Goal: Task Accomplishment & Management: Manage account settings

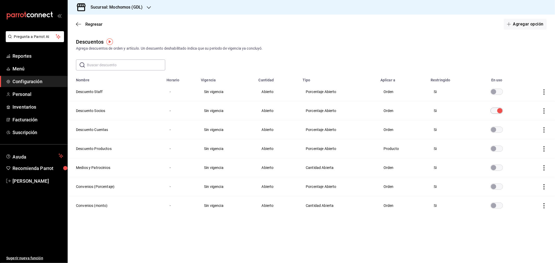
click at [142, 5] on h3 "Sucursal: Mochomos (GDL)" at bounding box center [114, 7] width 56 height 6
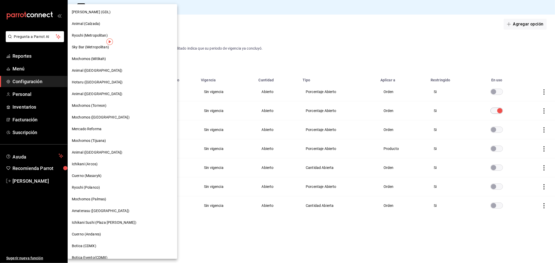
scroll to position [298, 0]
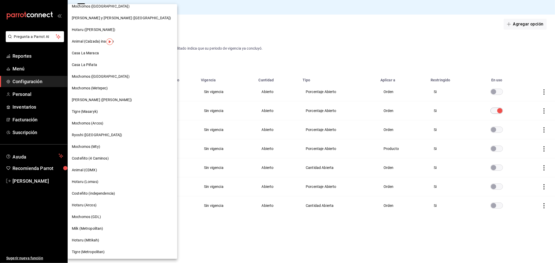
click at [84, 52] on span "Casa La Maraca" at bounding box center [85, 52] width 27 height 5
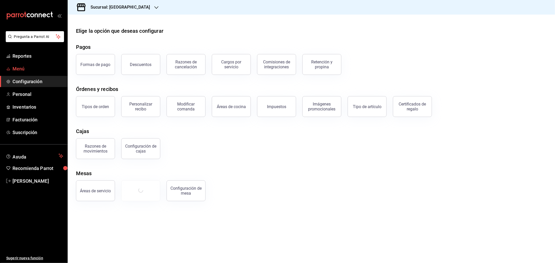
click at [20, 69] on span "Menú" at bounding box center [37, 68] width 51 height 7
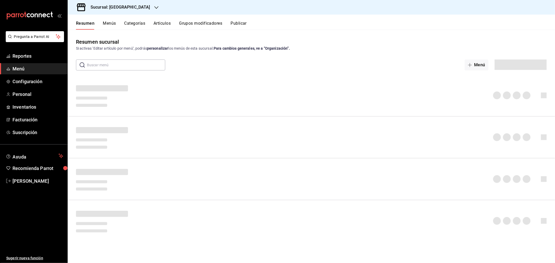
click at [162, 27] on button "Artículos" at bounding box center [161, 25] width 17 height 9
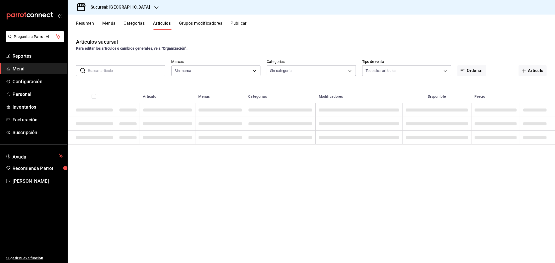
click at [110, 74] on input "text" at bounding box center [126, 71] width 77 height 10
click at [93, 71] on input "text" at bounding box center [126, 71] width 77 height 10
type input "457a7a1f-354d-46ce-811a-82c846cde0b3,85638dac-8ff3-4323-bacc-99d5e3a8f462,c45b4…"
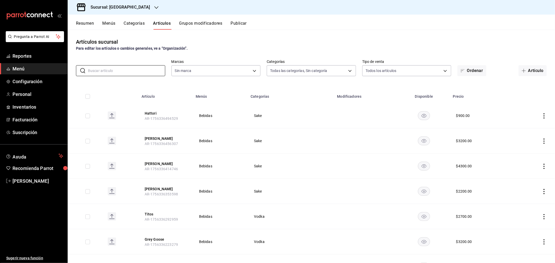
type input "06a0de65-89f9-446e-83ce-314a75ea4efa"
drag, startPoint x: 141, startPoint y: 69, endPoint x: 149, endPoint y: 71, distance: 8.2
click at [141, 69] on input "text" at bounding box center [126, 71] width 77 height 10
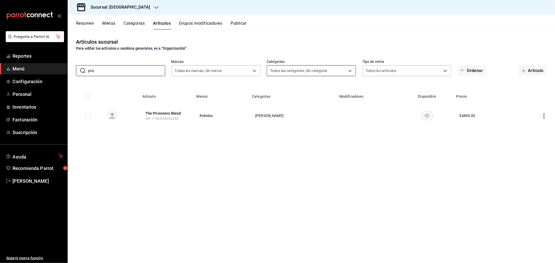
type input "pris"
click at [342, 69] on body "Pregunta a Parrot AI Reportes Menú Configuración Personal Inventarios Facturaci…" at bounding box center [277, 131] width 555 height 263
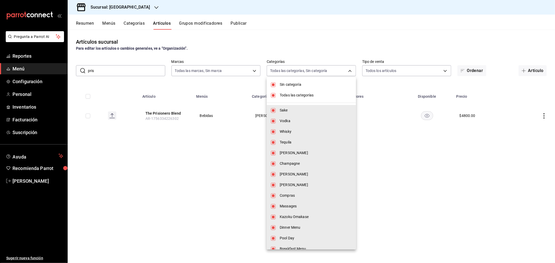
click at [181, 175] on div at bounding box center [277, 131] width 555 height 263
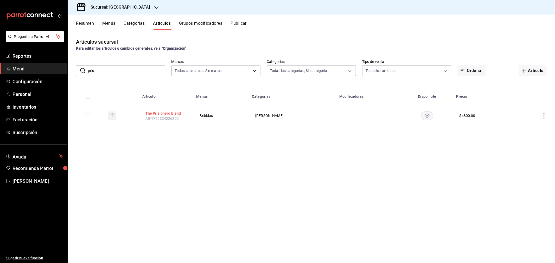
click at [171, 114] on button "The Prisionero Blend" at bounding box center [166, 113] width 42 height 5
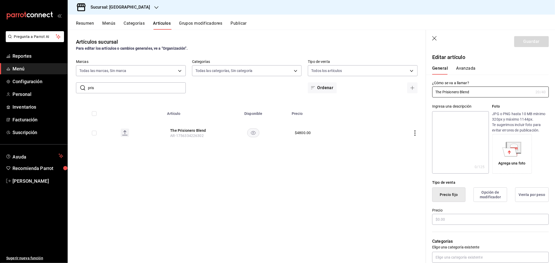
type input "$4800.00"
type input "E48"
type input "90101500"
radio input "true"
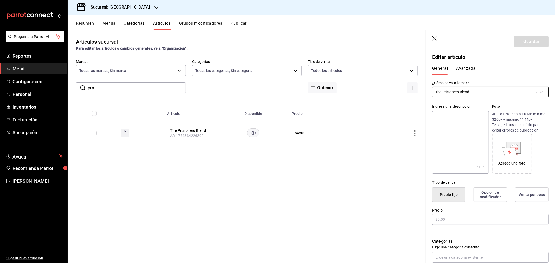
type input "4f696d0a-83c8-4ce1-8bb4-7a968ada657c"
click at [463, 71] on button "Avanzada" at bounding box center [466, 70] width 20 height 9
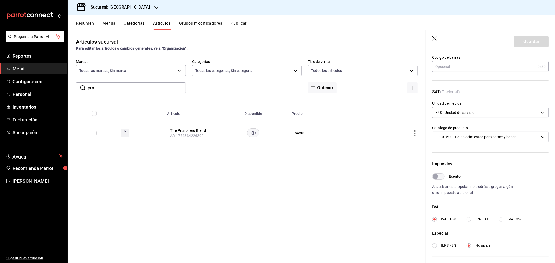
scroll to position [104, 0]
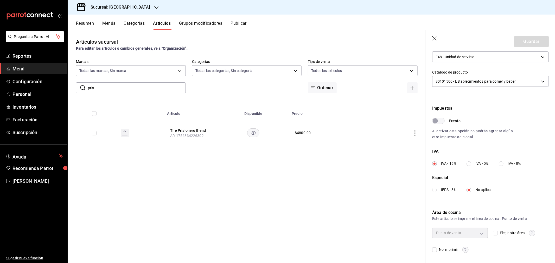
click at [438, 120] on input "Exento" at bounding box center [435, 121] width 19 height 6
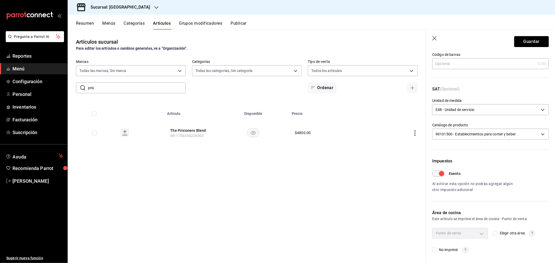
click at [440, 175] on input "Exento" at bounding box center [441, 174] width 19 height 6
checkbox input "false"
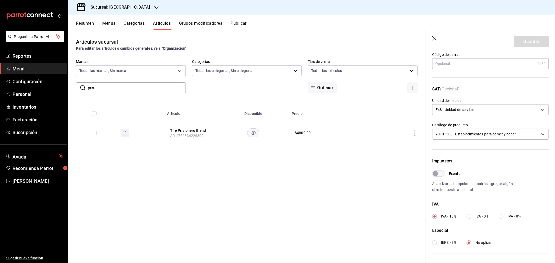
scroll to position [104, 0]
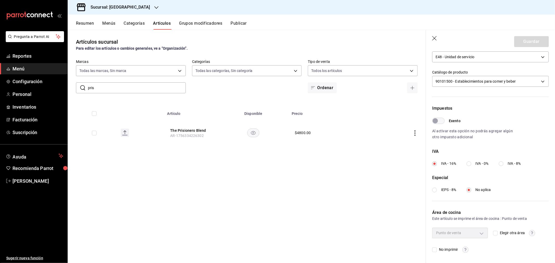
click at [436, 37] on icon "button" at bounding box center [434, 38] width 4 height 4
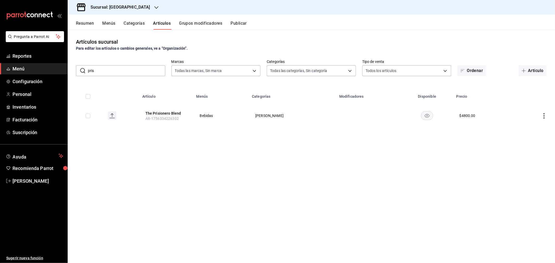
drag, startPoint x: 99, startPoint y: 70, endPoint x: 102, endPoint y: 69, distance: 2.6
click at [100, 70] on input "pris" at bounding box center [126, 71] width 77 height 10
drag, startPoint x: 103, startPoint y: 73, endPoint x: 72, endPoint y: 72, distance: 30.7
click at [72, 72] on div "​ pris ​ Marcas Todas las marcas, Sin marca 06a0de65-89f9-446e-83ce-314a75ea4ef…" at bounding box center [311, 68] width 487 height 17
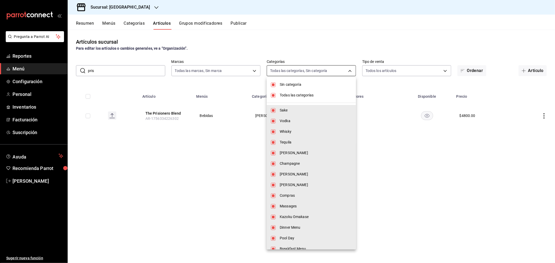
click at [326, 71] on body "Pregunta a Parrot AI Reportes Menú Configuración Personal Inventarios Facturaci…" at bounding box center [277, 131] width 555 height 263
click at [283, 84] on span "Sin categoría" at bounding box center [316, 84] width 72 height 5
checkbox input "false"
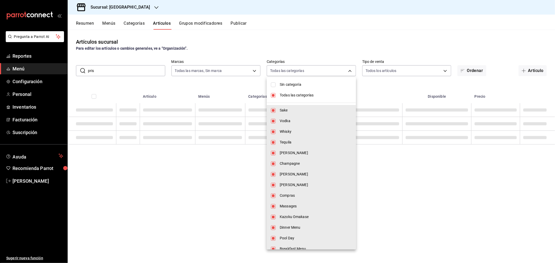
click at [272, 99] on li "Todas las categorías" at bounding box center [311, 95] width 89 height 11
checkbox input "false"
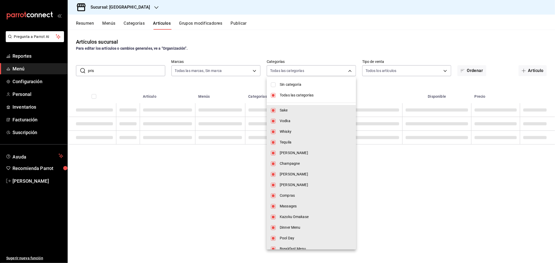
checkbox input "false"
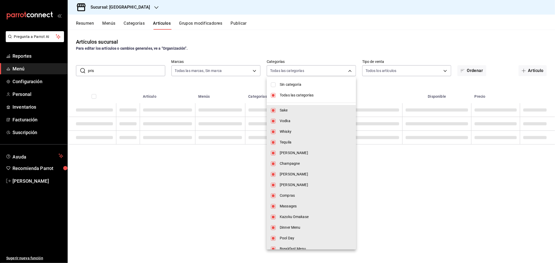
checkbox input "false"
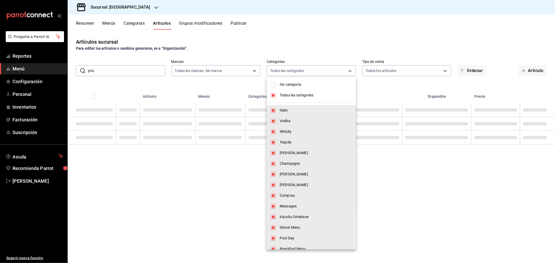
checkbox input "false"
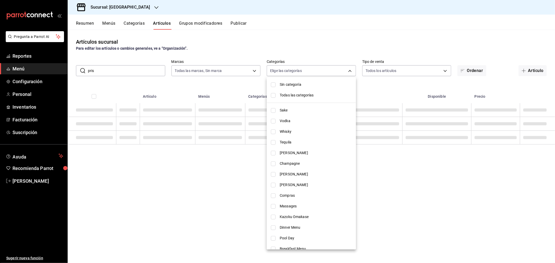
click at [274, 185] on input "checkbox" at bounding box center [273, 185] width 5 height 5
checkbox input "true"
type input "6dd5cbf6-8d87-487f-8157-04d662967b48"
click at [156, 189] on div at bounding box center [277, 131] width 555 height 263
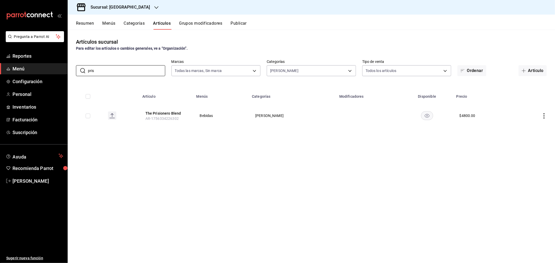
drag, startPoint x: 97, startPoint y: 72, endPoint x: 44, endPoint y: 68, distance: 52.4
click at [45, 71] on div "Pregunta a Parrot AI Reportes Menú Configuración Personal Inventarios Facturaci…" at bounding box center [277, 131] width 555 height 263
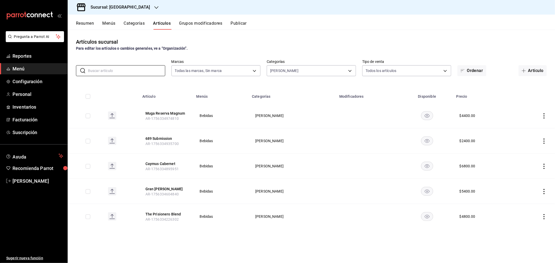
click at [459, 114] on div "$ 4400.00" at bounding box center [467, 115] width 16 height 5
click at [171, 112] on button "Muga Reserva Magnum" at bounding box center [166, 113] width 42 height 5
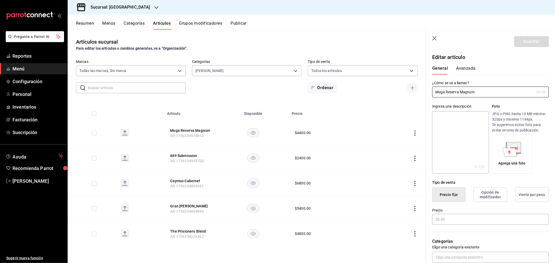
type input "$4400.00"
click at [462, 71] on button "Avanzada" at bounding box center [466, 70] width 20 height 9
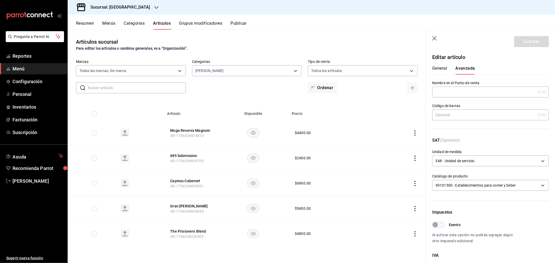
click at [435, 40] on icon "button" at bounding box center [434, 38] width 5 height 5
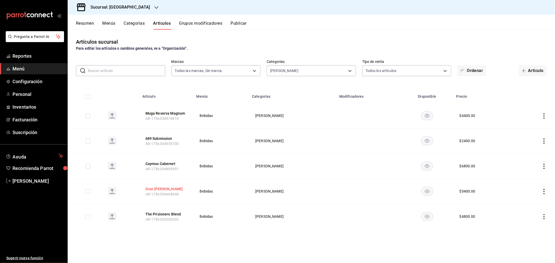
click at [165, 190] on button "Gran [PERSON_NAME]" at bounding box center [166, 189] width 42 height 5
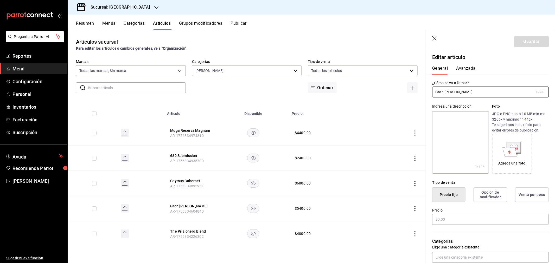
type input "$5400.00"
click at [467, 64] on div "General [PERSON_NAME]" at bounding box center [487, 68] width 123 height 14
click at [468, 69] on button "Avanzada" at bounding box center [466, 70] width 20 height 9
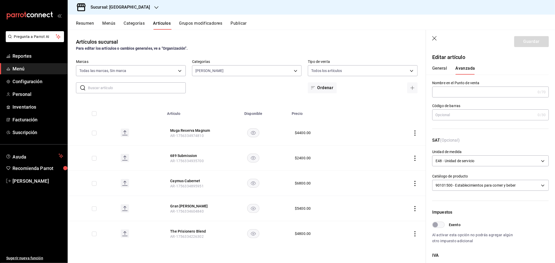
click at [433, 37] on icon "button" at bounding box center [434, 38] width 5 height 5
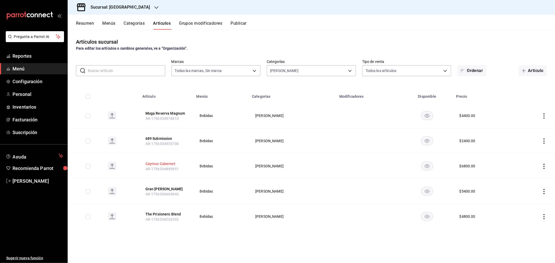
click at [175, 163] on button "Caymus Cabernet" at bounding box center [166, 163] width 42 height 5
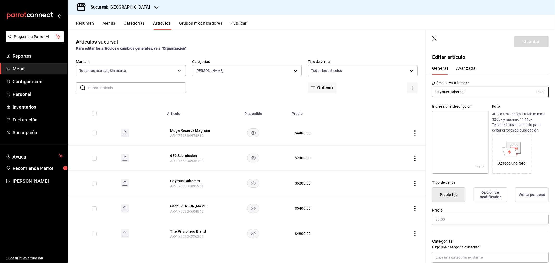
type input "$6800.00"
type input "E48"
type input "90101500"
radio input "true"
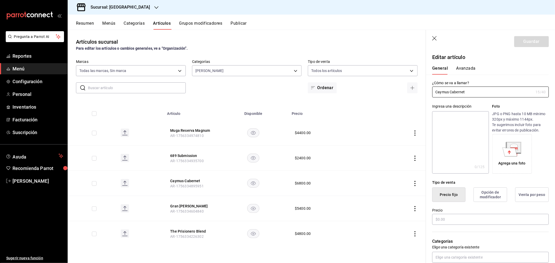
type input "4f696d0a-83c8-4ce1-8bb4-7a968ada657c"
click at [466, 68] on button "Avanzada" at bounding box center [466, 70] width 20 height 9
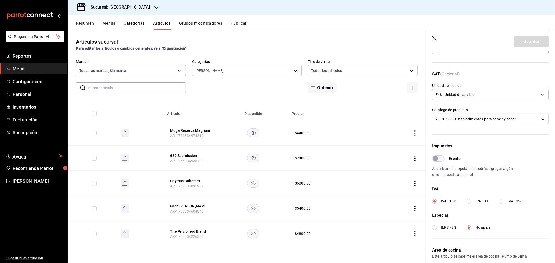
scroll to position [17, 0]
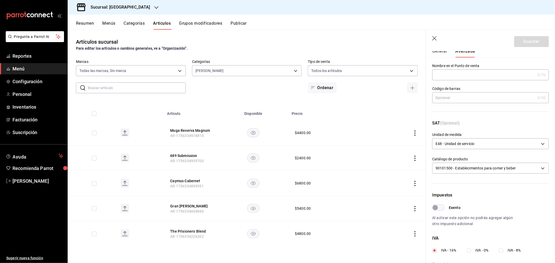
click at [433, 38] on icon "button" at bounding box center [434, 38] width 5 height 5
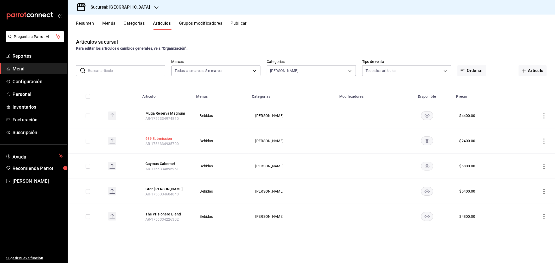
click at [162, 139] on button "689 Submission" at bounding box center [166, 138] width 42 height 5
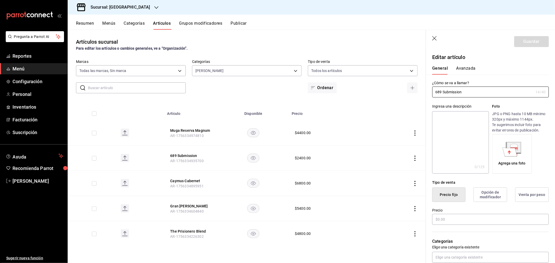
type input "$2400.00"
click at [438, 40] on header "Guardar" at bounding box center [490, 40] width 129 height 21
click at [435, 40] on icon "button" at bounding box center [434, 38] width 5 height 5
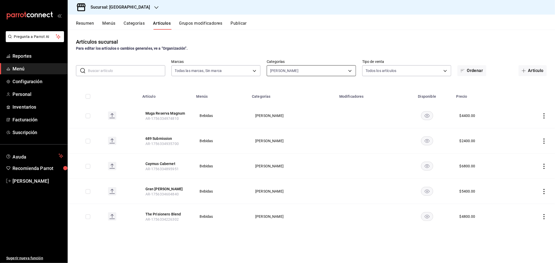
click at [308, 71] on body "Pregunta a Parrot AI Reportes Menú Configuración Personal Inventarios Facturaci…" at bounding box center [277, 131] width 555 height 263
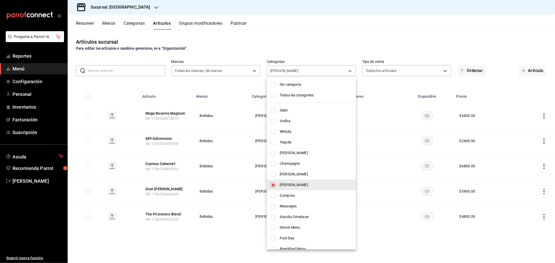
click at [272, 184] on input "checkbox" at bounding box center [273, 185] width 5 height 5
checkbox input "false"
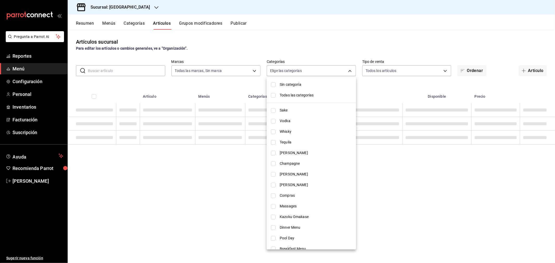
scroll to position [7, 0]
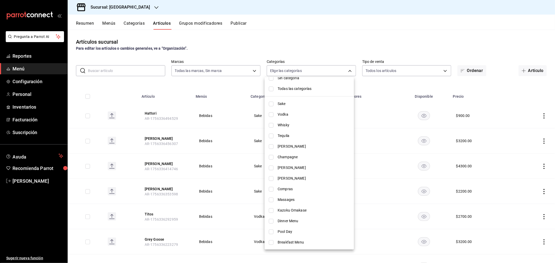
click at [284, 145] on span "[PERSON_NAME]" at bounding box center [314, 146] width 72 height 5
type input "300f4ac8-7db0-47c8-9b0e-af40aab59db8"
checkbox input "true"
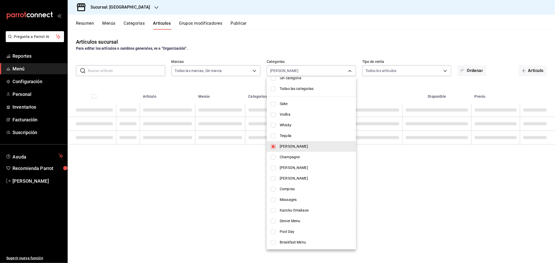
click at [443, 178] on div at bounding box center [277, 131] width 555 height 263
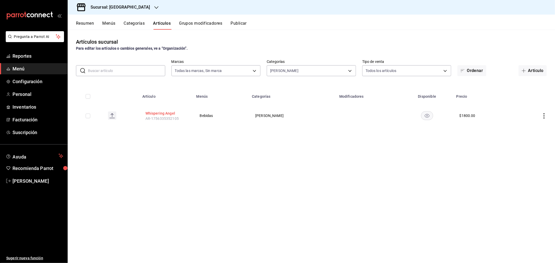
click at [164, 112] on button "Whispering Angel" at bounding box center [166, 113] width 42 height 5
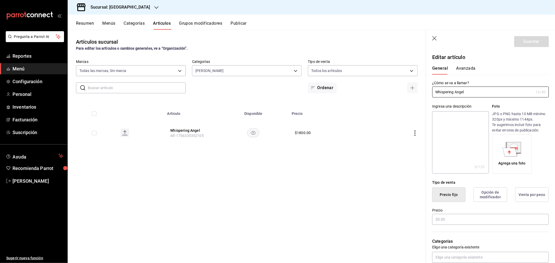
type input "$1800.00"
click at [464, 65] on div "General [PERSON_NAME]" at bounding box center [487, 68] width 123 height 14
click at [465, 68] on button "Avanzada" at bounding box center [466, 70] width 20 height 9
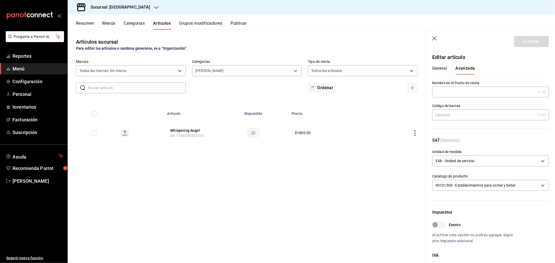
drag, startPoint x: 433, startPoint y: 38, endPoint x: 124, endPoint y: 69, distance: 310.1
click at [433, 38] on icon "button" at bounding box center [434, 38] width 5 height 5
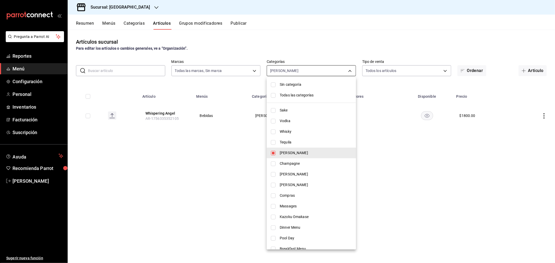
click at [290, 72] on body "Pregunta a Parrot AI Reportes Menú Configuración Personal Inventarios Facturaci…" at bounding box center [277, 131] width 555 height 263
click at [272, 152] on input "checkbox" at bounding box center [273, 153] width 5 height 5
checkbox input "false"
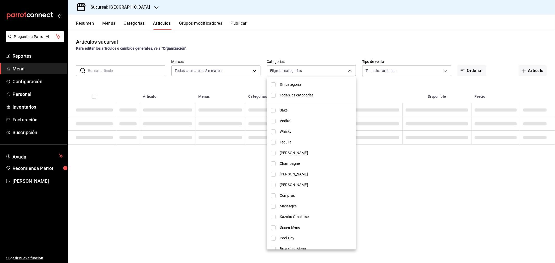
click at [272, 175] on input "checkbox" at bounding box center [273, 174] width 5 height 5
checkbox input "true"
type input "9f62266d-3cd4-4acf-82ff-e341a75d250b"
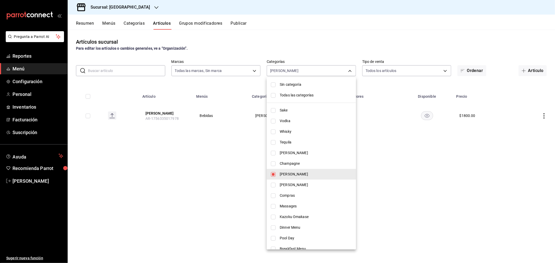
drag, startPoint x: 183, startPoint y: 172, endPoint x: 177, endPoint y: 132, distance: 40.5
click at [183, 172] on div at bounding box center [277, 131] width 555 height 263
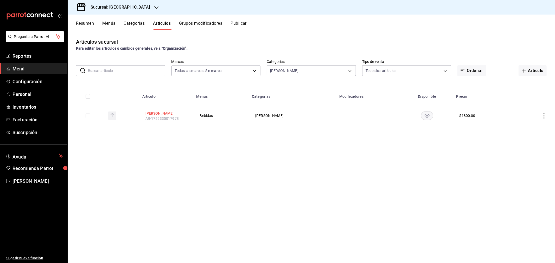
click at [162, 111] on button "[PERSON_NAME]" at bounding box center [166, 113] width 42 height 5
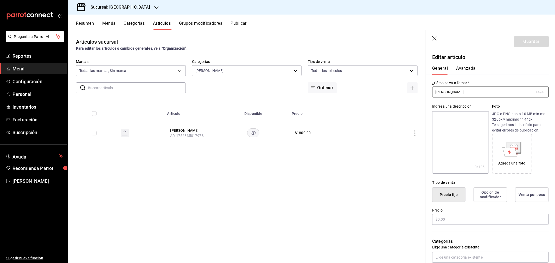
type input "$1800.00"
click at [460, 66] on button "Avanzada" at bounding box center [466, 70] width 20 height 9
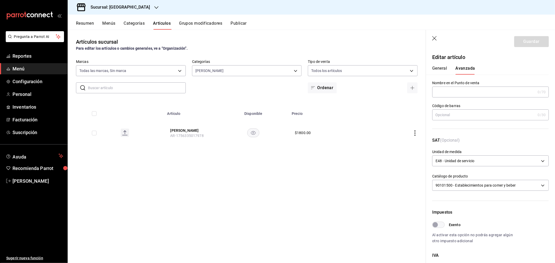
click at [436, 40] on icon "button" at bounding box center [434, 38] width 5 height 5
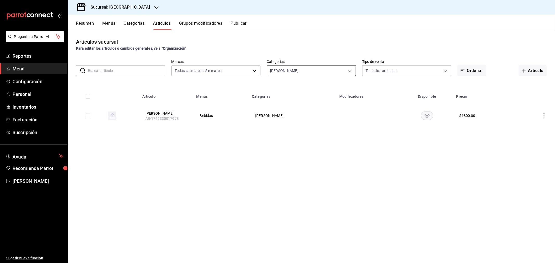
click at [292, 70] on body "Pregunta a Parrot AI Reportes Menú Configuración Personal Inventarios Facturaci…" at bounding box center [277, 131] width 555 height 263
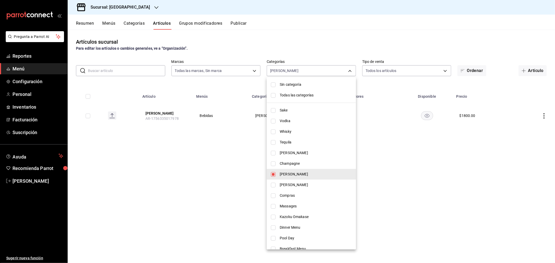
click at [272, 174] on input "checkbox" at bounding box center [273, 174] width 5 height 5
checkbox input "false"
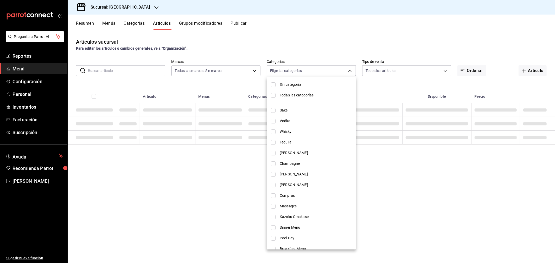
click at [273, 166] on input "checkbox" at bounding box center [273, 164] width 5 height 5
checkbox input "true"
type input "1e11a664-0b2f-426b-b6f9-5cf9ad94868e"
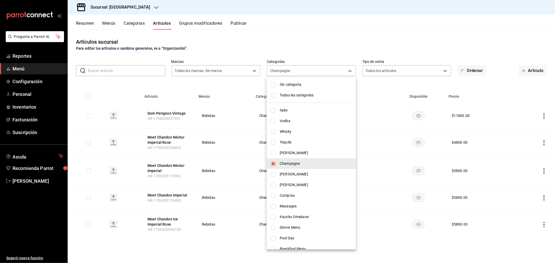
click at [477, 42] on div at bounding box center [277, 131] width 555 height 263
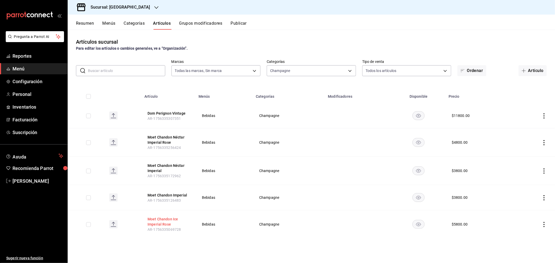
click at [159, 222] on button "Moet Chandon Ice Imperial Rose" at bounding box center [169, 222] width 42 height 10
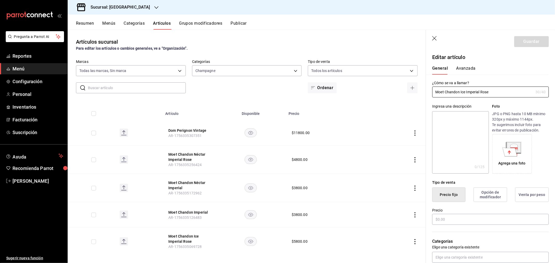
type input "$5800.00"
type input "E48"
type input "90101500"
radio input "true"
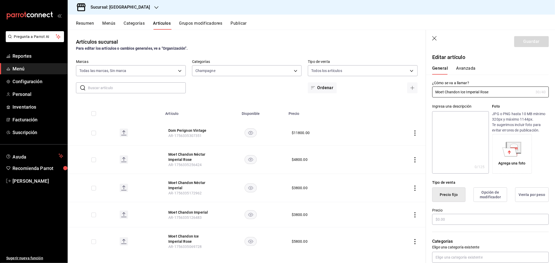
type input "4f696d0a-83c8-4ce1-8bb4-7a968ada657c"
click at [463, 67] on button "Avanzada" at bounding box center [466, 70] width 20 height 9
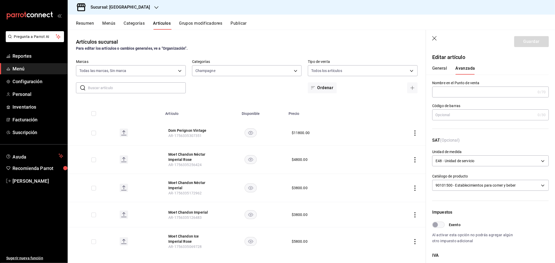
click at [430, 37] on header "Guardar" at bounding box center [490, 40] width 129 height 21
click at [433, 38] on icon "button" at bounding box center [434, 38] width 5 height 5
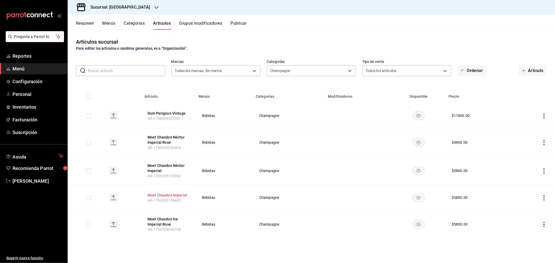
click at [174, 195] on button "Moet Chandon Imperial" at bounding box center [169, 195] width 42 height 5
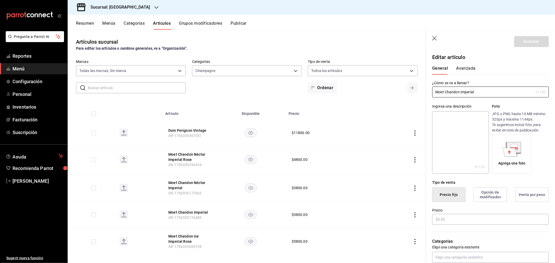
type input "$3800.00"
click at [462, 68] on button "Avanzada" at bounding box center [466, 70] width 20 height 9
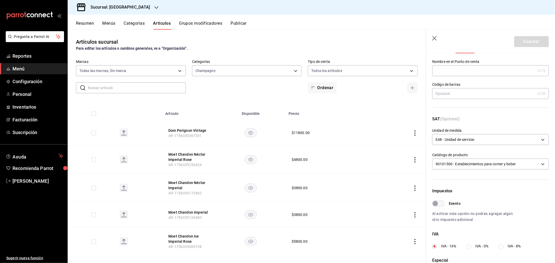
scroll to position [87, 0]
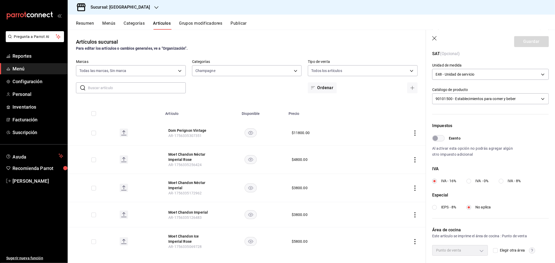
click at [434, 38] on icon "button" at bounding box center [434, 38] width 4 height 4
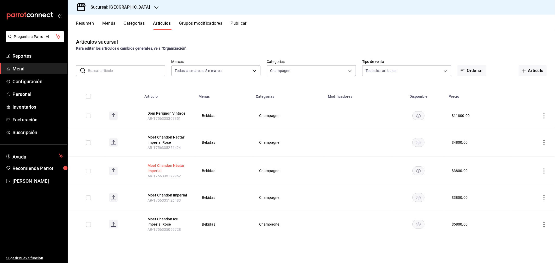
click at [155, 170] on button "Moet Chandon Néctar Imperial" at bounding box center [169, 168] width 42 height 10
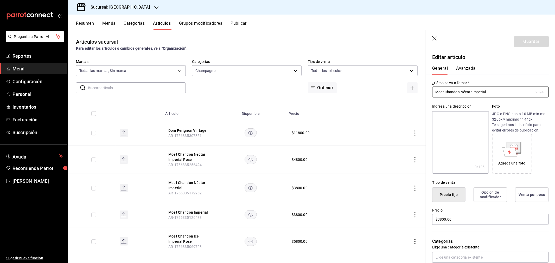
click at [466, 69] on button "Avanzada" at bounding box center [466, 70] width 20 height 9
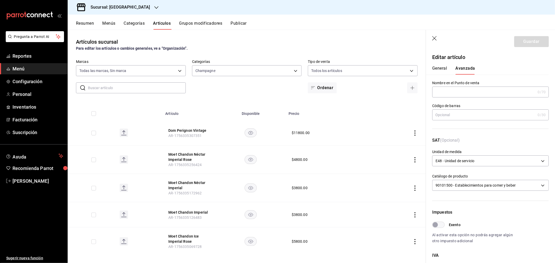
click at [433, 35] on header "Guardar" at bounding box center [490, 40] width 129 height 21
drag, startPoint x: 432, startPoint y: 37, endPoint x: 441, endPoint y: 60, distance: 24.6
click at [432, 37] on icon "button" at bounding box center [434, 38] width 5 height 5
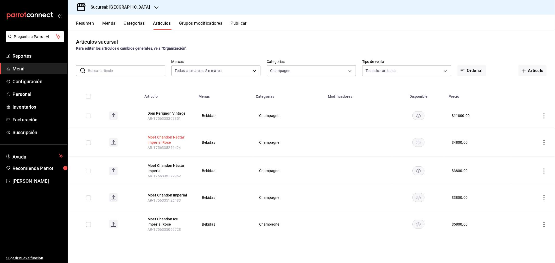
click at [160, 141] on button "Moet Chandon Néctar Imperial Rose" at bounding box center [169, 140] width 42 height 10
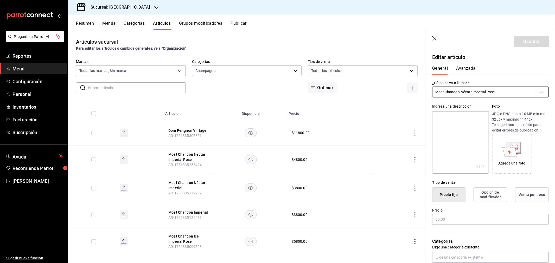
type input "$4800.00"
type input "E48"
type input "90101500"
radio input "true"
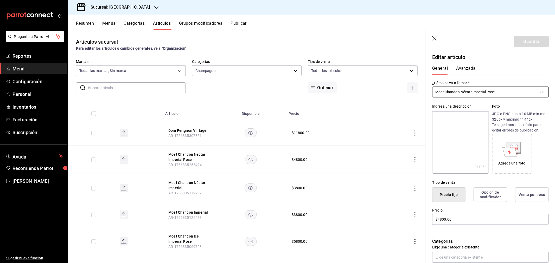
type input "4f696d0a-83c8-4ce1-8bb4-7a968ada657c"
click at [465, 68] on button "Avanzada" at bounding box center [466, 70] width 20 height 9
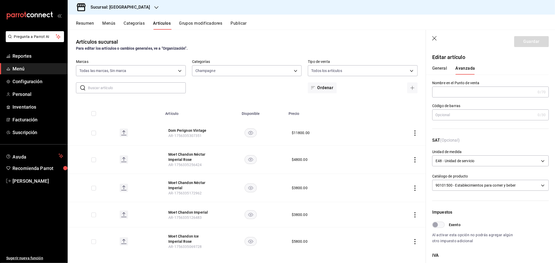
scroll to position [58, 0]
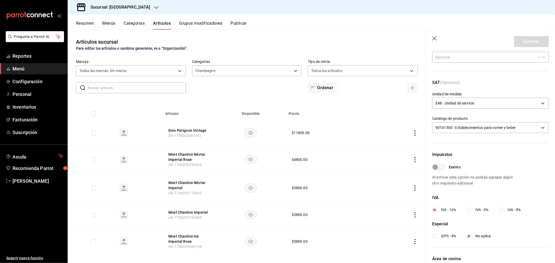
click at [438, 38] on header "Guardar" at bounding box center [490, 40] width 129 height 21
click at [432, 37] on icon "button" at bounding box center [434, 38] width 5 height 5
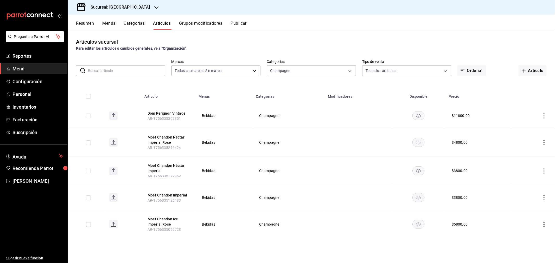
drag, startPoint x: 165, startPoint y: 113, endPoint x: 326, endPoint y: 114, distance: 160.5
click at [165, 113] on button "Dom Perignon Vintage" at bounding box center [169, 113] width 42 height 5
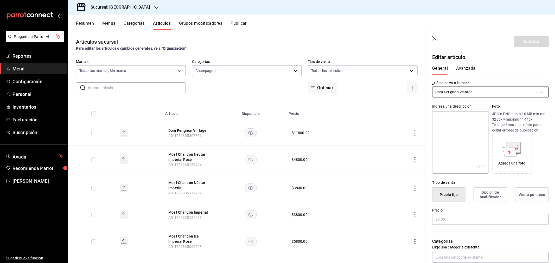
type input "$11800.00"
drag, startPoint x: 462, startPoint y: 61, endPoint x: 461, endPoint y: 65, distance: 4.0
click at [462, 61] on div "Editar artículo General Avanzada ¿Cómo se va a llamar? Dom Perignon Vintage 20 …" at bounding box center [487, 235] width 123 height 376
click at [461, 68] on button "Avanzada" at bounding box center [466, 70] width 20 height 9
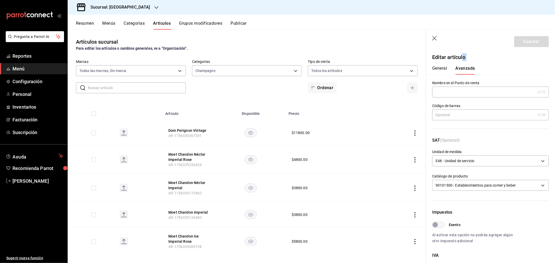
click at [434, 38] on icon "button" at bounding box center [434, 38] width 4 height 4
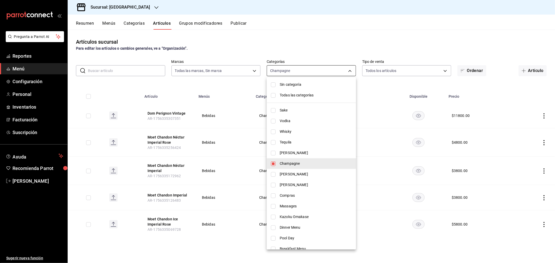
click at [319, 72] on body "Pregunta a Parrot AI Reportes Menú Configuración Personal Inventarios Facturaci…" at bounding box center [277, 131] width 555 height 263
click at [283, 81] on li "Sin categoría" at bounding box center [311, 84] width 89 height 11
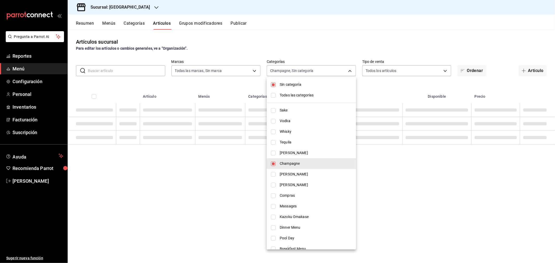
click at [282, 83] on span "Sin categoría" at bounding box center [316, 84] width 72 height 5
checkbox input "false"
click at [280, 96] on span "Todas las categorías" at bounding box center [316, 95] width 72 height 5
type input "457a7a1f-354d-46ce-811a-82c846cde0b3,85638dac-8ff3-4323-bacc-99d5e3a8f462,c45b4…"
checkbox input "true"
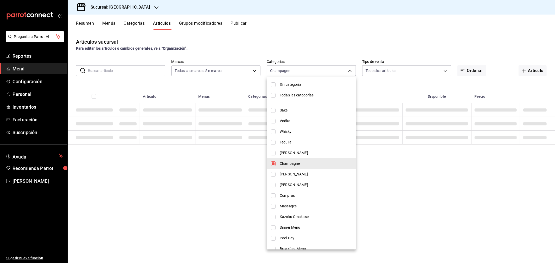
checkbox input "true"
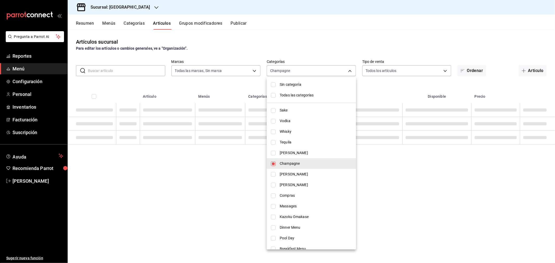
checkbox input "true"
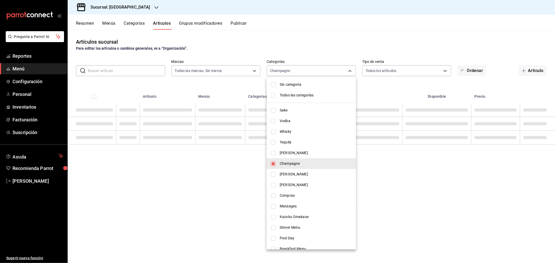
checkbox input "true"
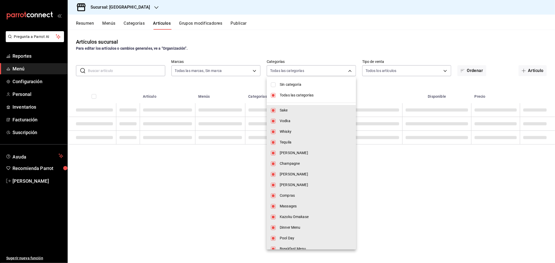
click at [280, 96] on span "Todas las categorías" at bounding box center [316, 95] width 72 height 5
checkbox input "false"
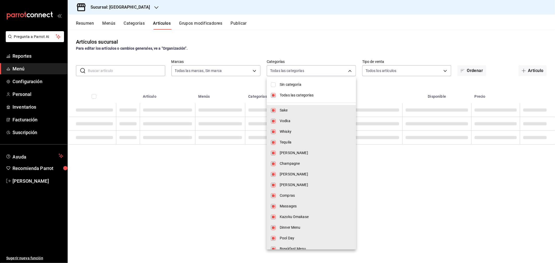
checkbox input "false"
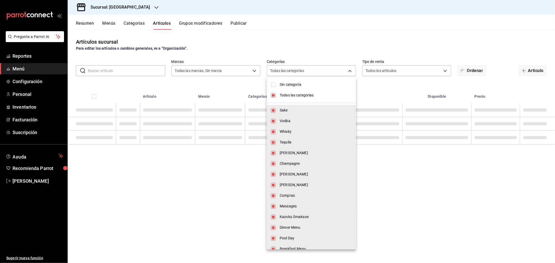
checkbox input "false"
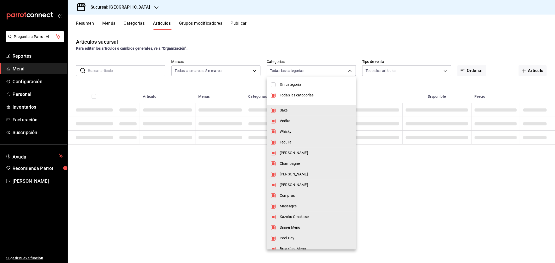
checkbox input "false"
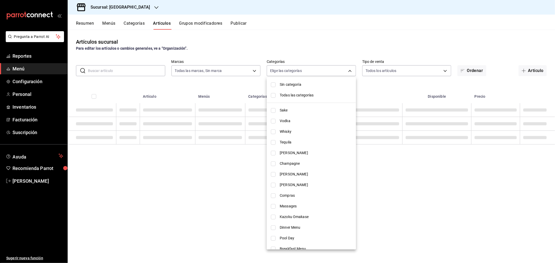
click at [282, 197] on span "Compras" at bounding box center [316, 195] width 72 height 5
type input "8f1b79f8-62fb-4a33-b053-5623be44f882"
checkbox input "true"
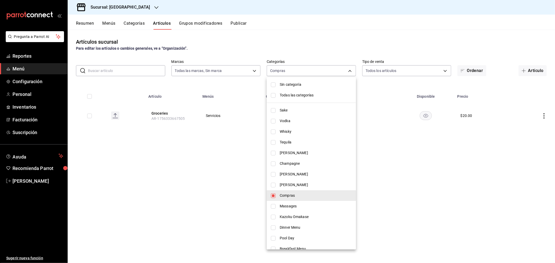
click at [181, 157] on div at bounding box center [277, 131] width 555 height 263
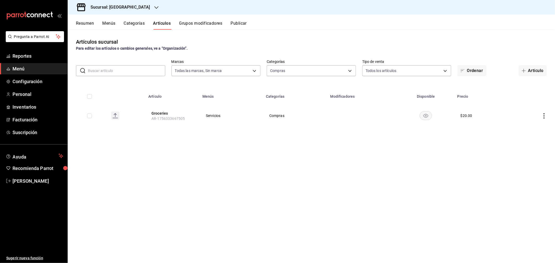
click at [161, 114] on button "Groceries" at bounding box center [172, 113] width 42 height 5
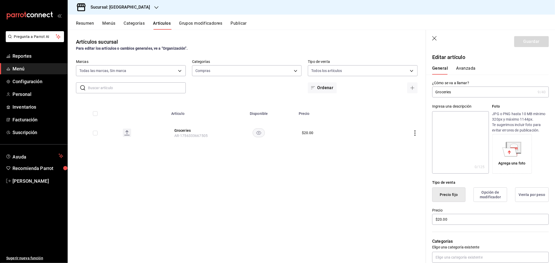
click at [468, 66] on button "Avanzada" at bounding box center [466, 70] width 20 height 9
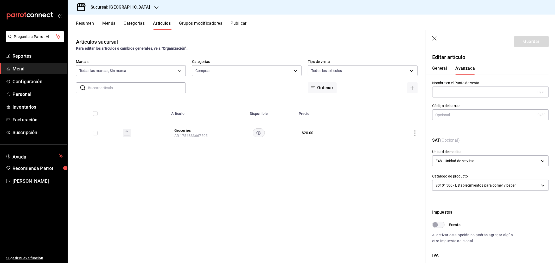
click at [440, 66] on button "General" at bounding box center [439, 70] width 15 height 9
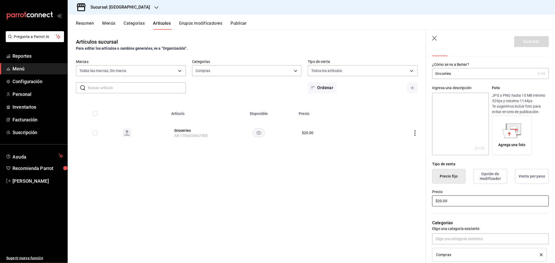
scroll to position [29, 0]
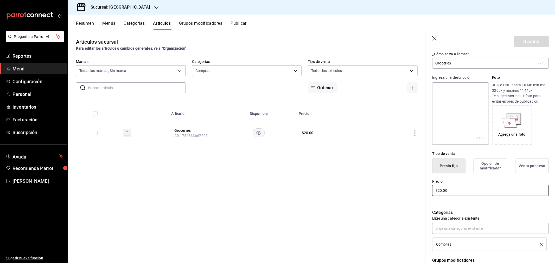
drag, startPoint x: 442, startPoint y: 190, endPoint x: 427, endPoint y: 190, distance: 15.1
click at [427, 190] on div "Precio $20.00" at bounding box center [487, 185] width 123 height 24
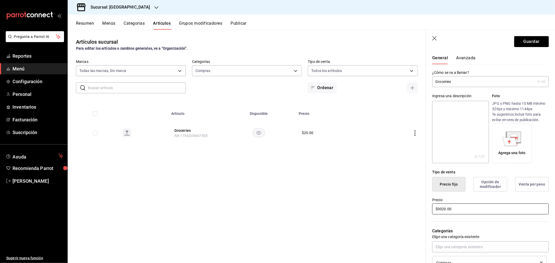
scroll to position [0, 0]
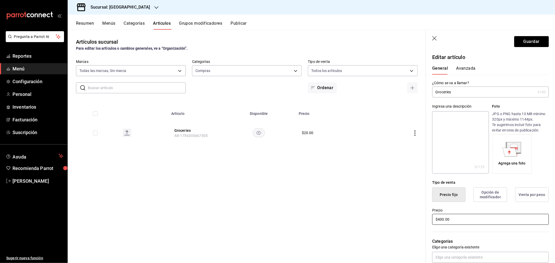
type input "$400.00"
click at [529, 41] on button "Guardar" at bounding box center [531, 41] width 35 height 11
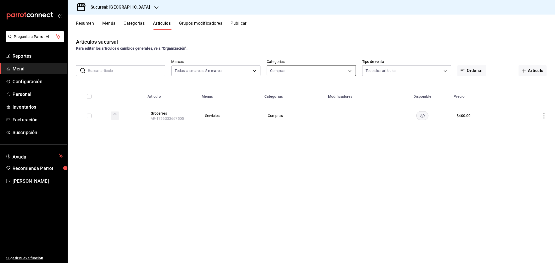
click at [340, 68] on body "Pregunta a Parrot AI Reportes Menú Configuración Personal Inventarios Facturaci…" at bounding box center [277, 131] width 555 height 263
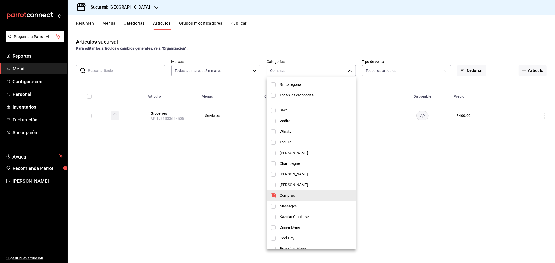
click at [290, 201] on li "Massages" at bounding box center [311, 206] width 89 height 11
type input "8f1b79f8-62fb-4a33-b053-5623be44f882,dbceef82-234a-4fd9-8478-db86f9ad86a6"
checkbox input "true"
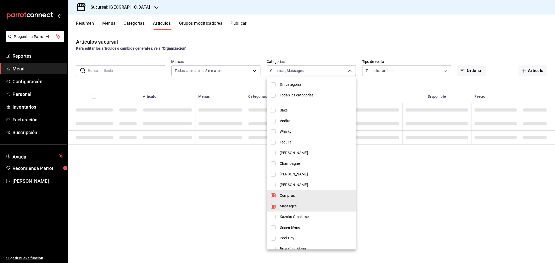
click at [293, 204] on span "Massages" at bounding box center [316, 206] width 72 height 5
type input "8f1b79f8-62fb-4a33-b053-5623be44f882"
checkbox input "false"
click at [292, 197] on span "Compras" at bounding box center [316, 195] width 72 height 5
checkbox input "false"
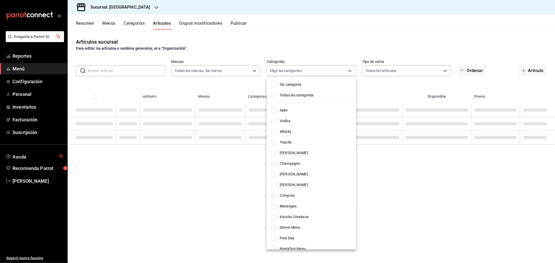
click at [285, 206] on span "Massages" at bounding box center [316, 206] width 72 height 5
type input "dbceef82-234a-4fd9-8478-db86f9ad86a6"
checkbox input "true"
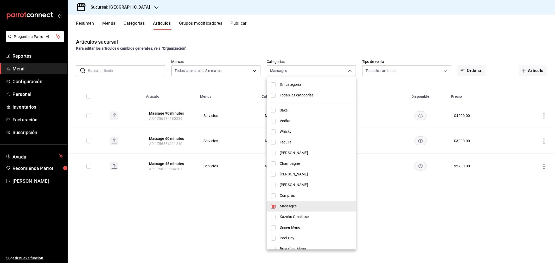
click at [176, 202] on div at bounding box center [277, 131] width 555 height 263
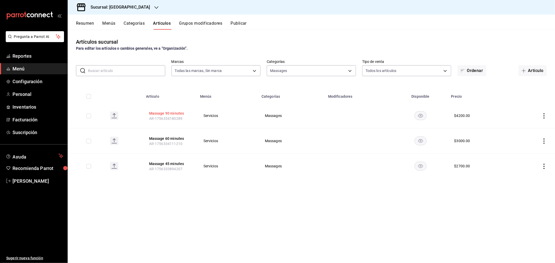
click at [164, 112] on button "Massage 90 minutes" at bounding box center [170, 113] width 42 height 5
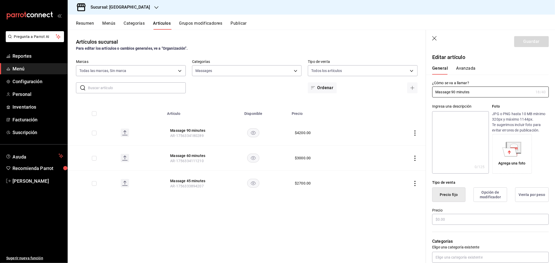
type input "$4200.00"
type input "E48"
type input "90101500"
radio input "true"
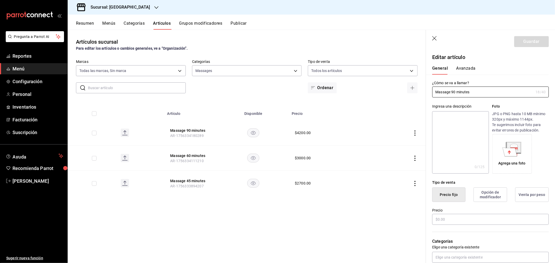
type input "4f696d0a-83c8-4ce1-8bb4-7a968ada657c"
click at [465, 69] on button "Avanzada" at bounding box center [466, 70] width 20 height 9
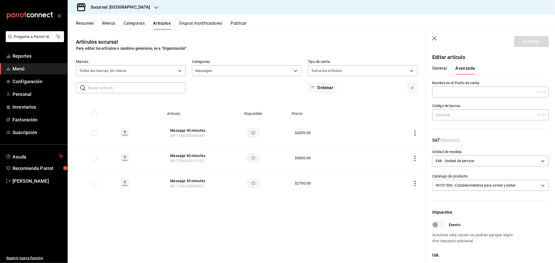
click at [443, 65] on div "General [PERSON_NAME]" at bounding box center [487, 68] width 123 height 14
click at [438, 68] on button "General" at bounding box center [439, 70] width 15 height 9
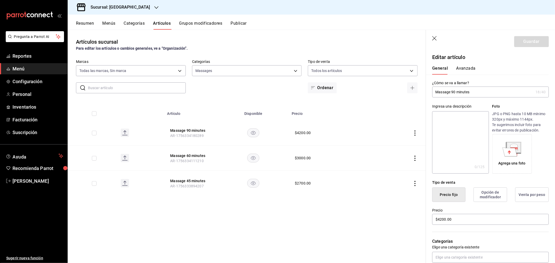
drag, startPoint x: 434, startPoint y: 36, endPoint x: 232, endPoint y: 156, distance: 234.9
click at [434, 37] on icon "button" at bounding box center [434, 38] width 5 height 5
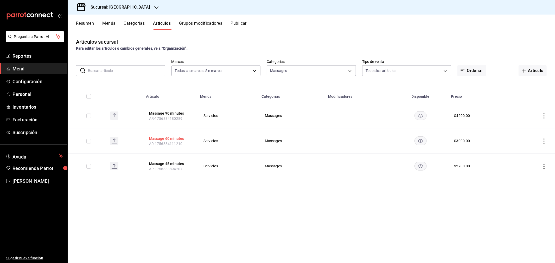
click at [171, 137] on button "Massage 60 minutes" at bounding box center [170, 138] width 42 height 5
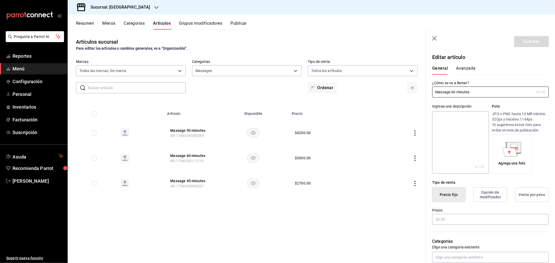
type input "$3000.00"
click at [461, 71] on button "Avanzada" at bounding box center [466, 70] width 20 height 9
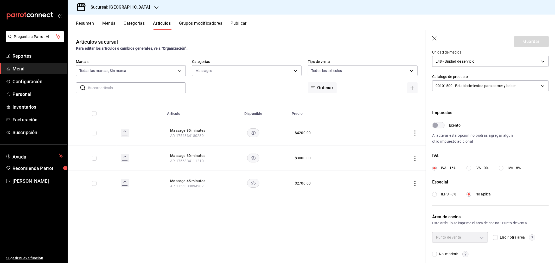
scroll to position [104, 0]
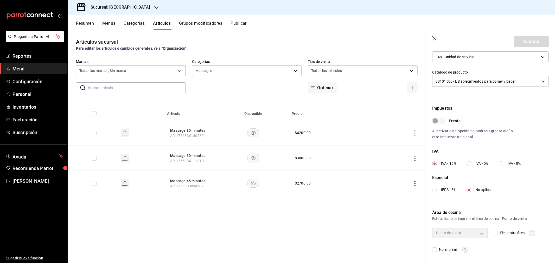
click at [434, 39] on icon "button" at bounding box center [434, 38] width 4 height 4
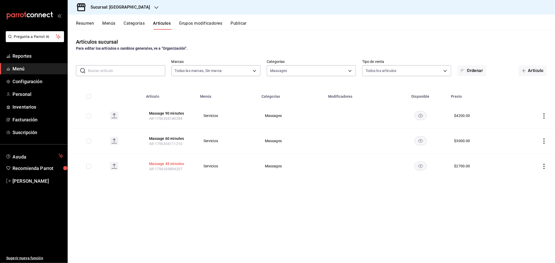
click at [179, 164] on button "Massage 45 minutes" at bounding box center [170, 163] width 42 height 5
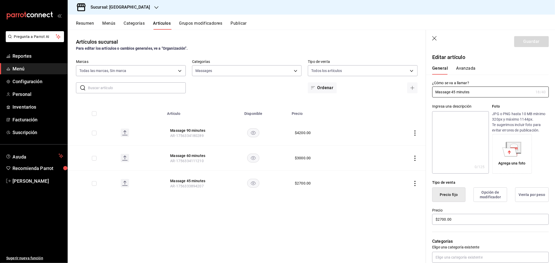
click at [465, 73] on button "Avanzada" at bounding box center [466, 70] width 20 height 9
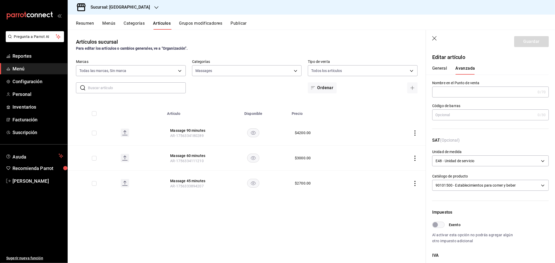
drag, startPoint x: 434, startPoint y: 39, endPoint x: 1, endPoint y: 128, distance: 443.0
click at [434, 39] on icon "button" at bounding box center [434, 38] width 5 height 5
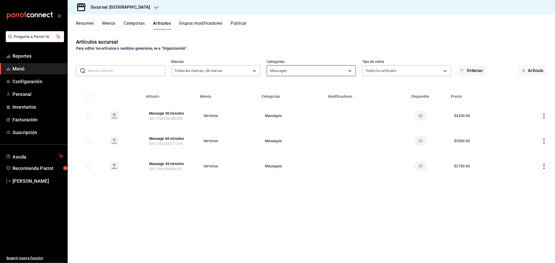
click at [331, 74] on body "Pregunta a Parrot AI Reportes Menú Configuración Personal Inventarios Facturaci…" at bounding box center [277, 131] width 555 height 263
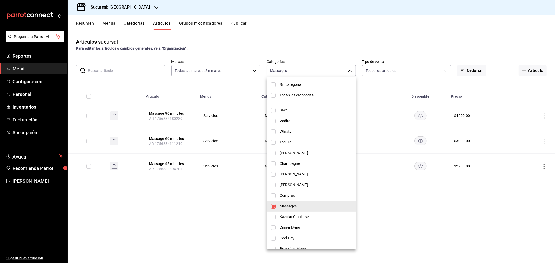
click at [290, 207] on span "Massages" at bounding box center [316, 206] width 72 height 5
checkbox input "false"
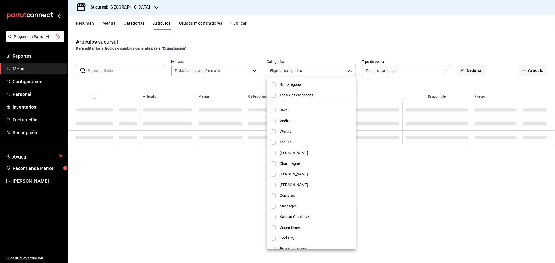
click at [296, 217] on span "Kazoku Omakase" at bounding box center [316, 216] width 72 height 5
type input "4c7ae705-873e-4b70-99a9-e9368283481b"
checkbox input "true"
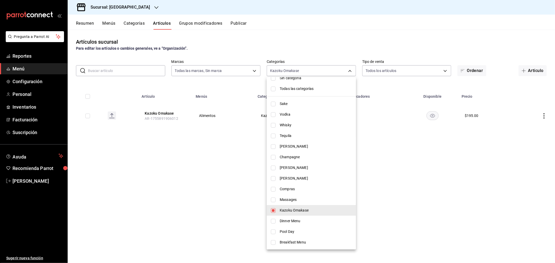
click at [207, 169] on div at bounding box center [277, 131] width 555 height 263
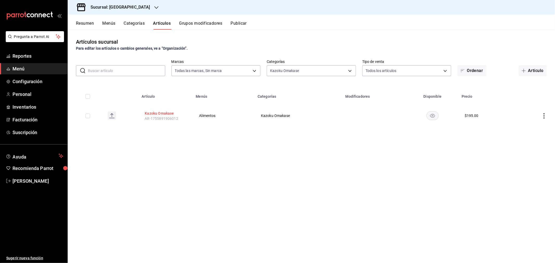
click at [161, 116] on button "Kazoku Omakase" at bounding box center [166, 113] width 42 height 5
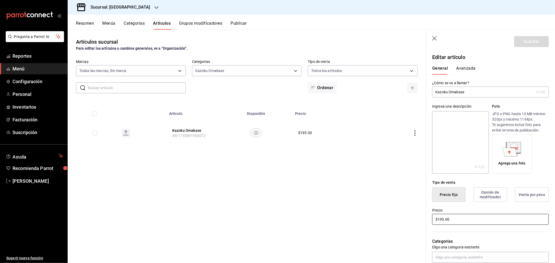
drag, startPoint x: 444, startPoint y: 219, endPoint x: 438, endPoint y: 218, distance: 5.9
click at [438, 218] on input "$195.00" at bounding box center [490, 219] width 117 height 11
type input "$3900.00"
click at [464, 70] on button "Avanzada" at bounding box center [466, 70] width 20 height 9
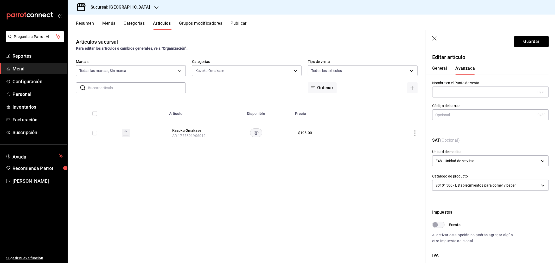
click at [440, 69] on button "General" at bounding box center [439, 70] width 15 height 9
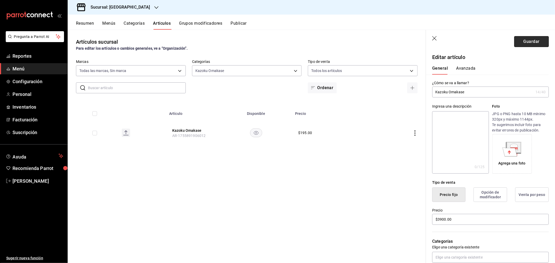
click at [520, 45] on button "Guardar" at bounding box center [531, 41] width 35 height 11
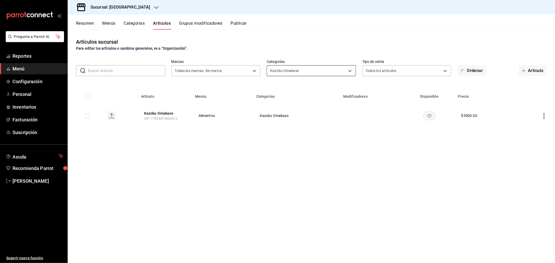
click at [313, 68] on body "Pregunta a Parrot AI Reportes Menú Configuración Personal Inventarios Facturaci…" at bounding box center [277, 131] width 555 height 263
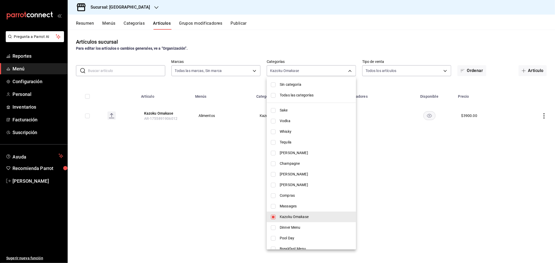
click at [295, 214] on span "Kazoku Omakase" at bounding box center [316, 216] width 72 height 5
checkbox input "false"
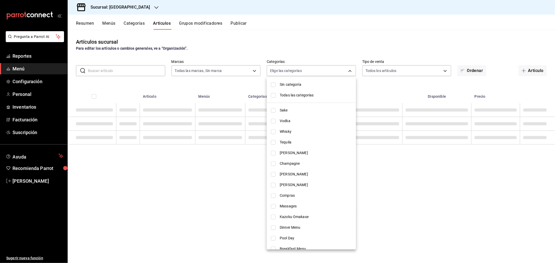
click at [283, 225] on li "Dinner Menu" at bounding box center [311, 227] width 89 height 11
type input "e0ad601f-978b-46f5-acbd-975c1583301e"
checkbox input "true"
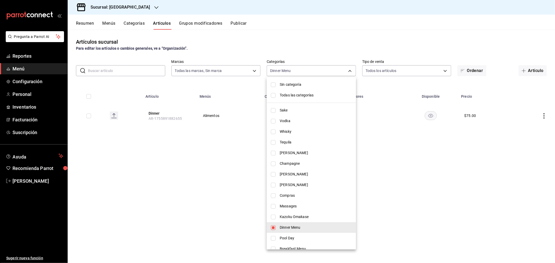
click at [162, 143] on div at bounding box center [277, 131] width 555 height 263
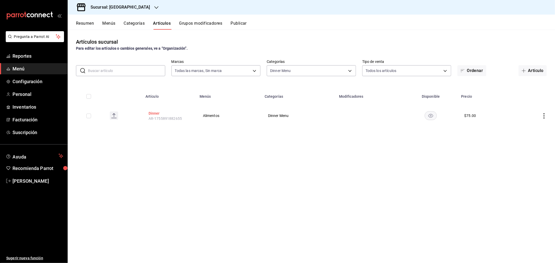
click at [153, 112] on button "Dinner" at bounding box center [170, 113] width 42 height 5
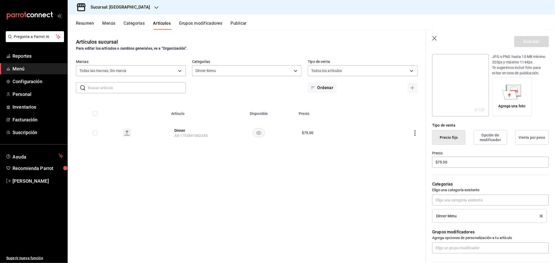
scroll to position [58, 0]
drag, startPoint x: 450, startPoint y: 159, endPoint x: 403, endPoint y: 162, distance: 46.9
click at [403, 162] on main "Artículos sucursal Para editar los artículos o cambios generales, ve a “Organiz…" at bounding box center [311, 147] width 487 height 234
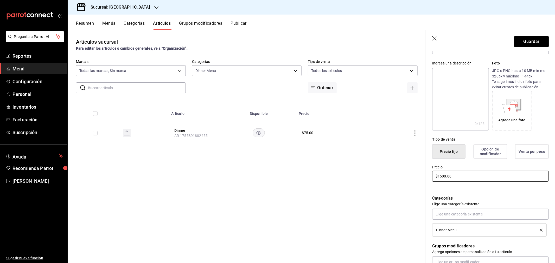
scroll to position [0, 0]
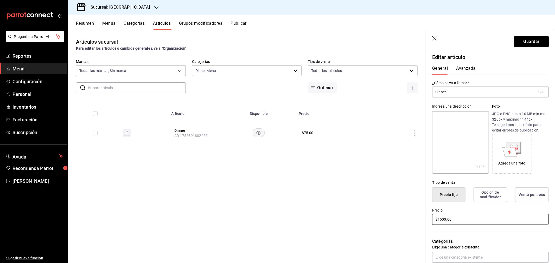
type input "$1500.00"
click at [463, 67] on button "Avanzada" at bounding box center [466, 70] width 20 height 9
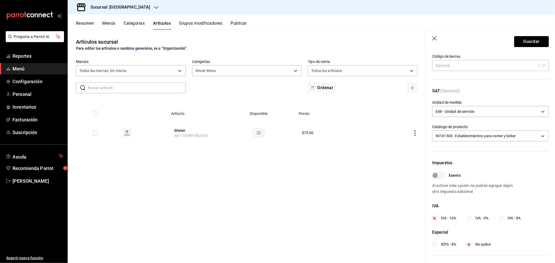
scroll to position [104, 0]
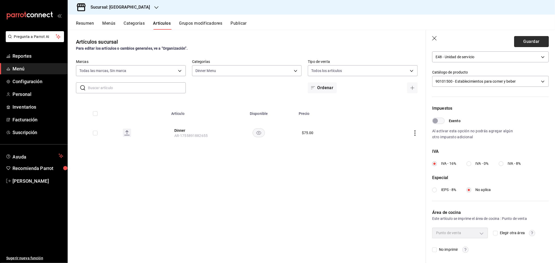
click at [527, 36] on button "Guardar" at bounding box center [531, 41] width 35 height 11
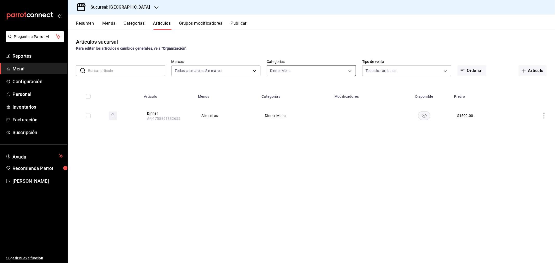
click at [354, 71] on body "Pregunta a Parrot AI Reportes Menú Configuración Personal Inventarios Facturaci…" at bounding box center [277, 131] width 555 height 263
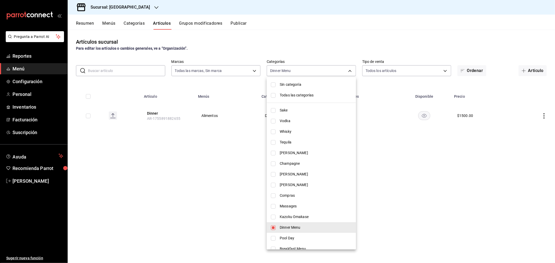
click at [275, 238] on input "checkbox" at bounding box center [273, 238] width 5 height 5
checkbox input "true"
type input "e0ad601f-978b-46f5-acbd-975c1583301e,f4102f1e-0ed7-4c62-9162-8e9f28e51d97"
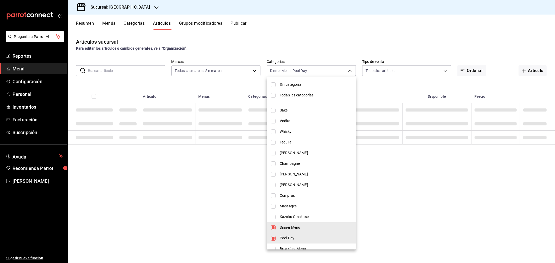
click at [274, 228] on input "checkbox" at bounding box center [273, 228] width 5 height 5
checkbox input "false"
type input "f4102f1e-0ed7-4c62-9162-8e9f28e51d97"
click at [388, 186] on div at bounding box center [277, 131] width 555 height 263
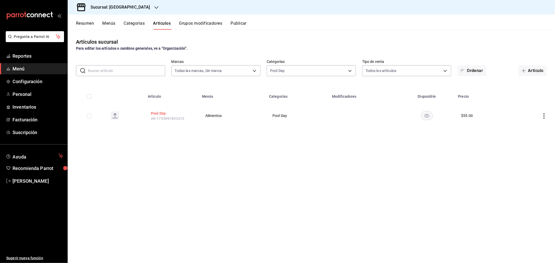
click at [157, 114] on button "Pool Day" at bounding box center [172, 113] width 42 height 5
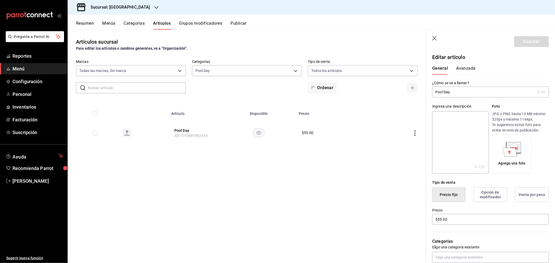
scroll to position [58, 0]
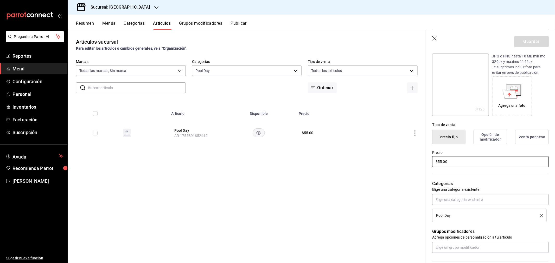
drag, startPoint x: 436, startPoint y: 162, endPoint x: 409, endPoint y: 161, distance: 26.8
click at [409, 161] on main "Artículos sucursal Para editar los artículos o cambios generales, ve a “Organiz…" at bounding box center [311, 147] width 487 height 234
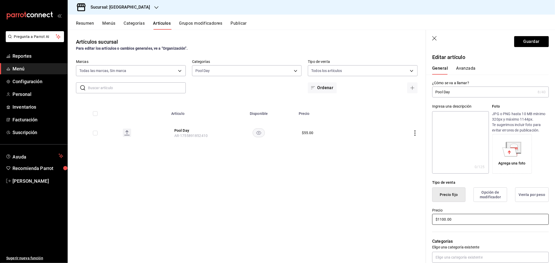
type input "$1100.00"
click at [466, 69] on button "Avanzada" at bounding box center [466, 70] width 20 height 9
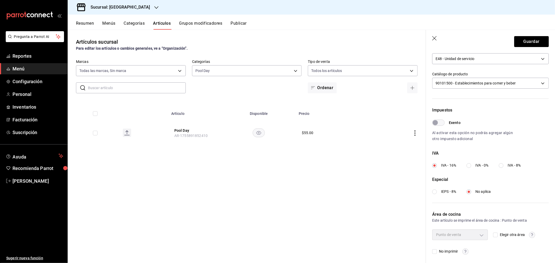
scroll to position [104, 0]
click at [528, 40] on button "Guardar" at bounding box center [531, 41] width 35 height 11
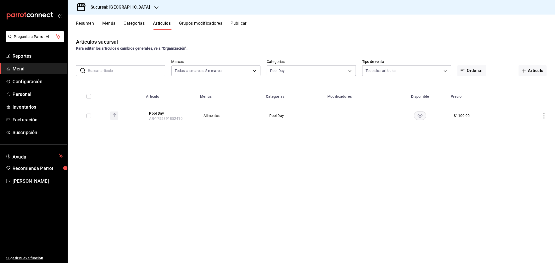
click at [136, 8] on h3 "Sucursal: [GEOGRAPHIC_DATA]" at bounding box center [118, 7] width 64 height 6
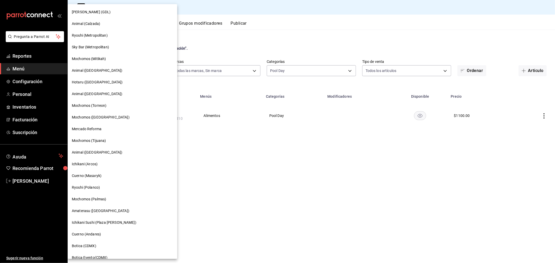
click at [85, 23] on span "Animal (Calzada)" at bounding box center [86, 23] width 28 height 5
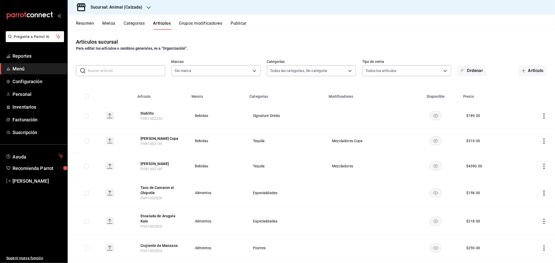
type input "577524a9-a437-43f3-84d2-cf2e6968635f,5d35a5f4-3063-4397-a550-a8f4eca83956,9bcdf…"
type input "e26472f3-9262-489d-bcba-4c6b034529c7"
click at [26, 92] on span "Personal" at bounding box center [37, 94] width 51 height 7
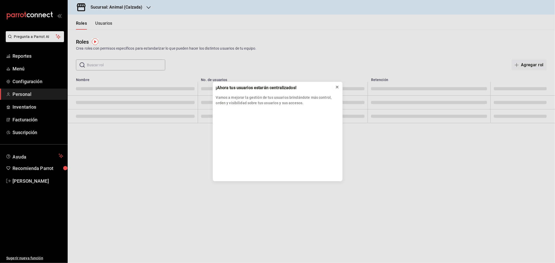
click at [337, 87] on icon at bounding box center [337, 87] width 4 height 4
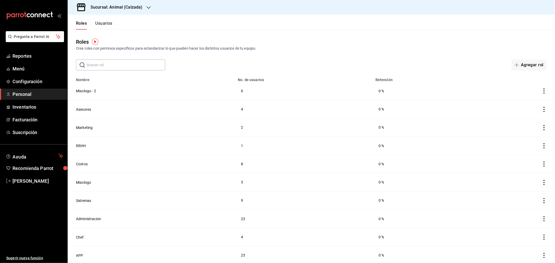
click at [102, 23] on button "Usuarios" at bounding box center [103, 25] width 17 height 9
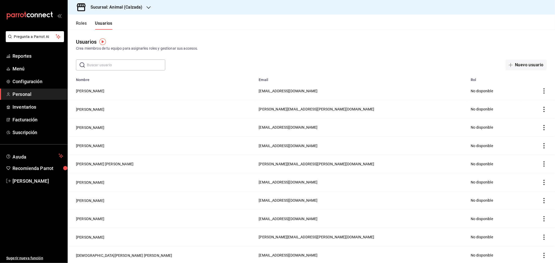
drag, startPoint x: 105, startPoint y: 64, endPoint x: 112, endPoint y: 62, distance: 7.3
click at [105, 64] on input "text" at bounding box center [126, 65] width 78 height 10
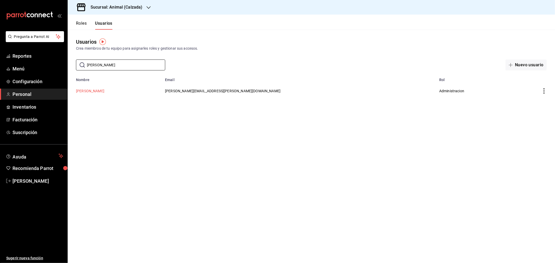
type input "[PERSON_NAME]"
click at [90, 93] on button "[PERSON_NAME]" at bounding box center [90, 90] width 28 height 5
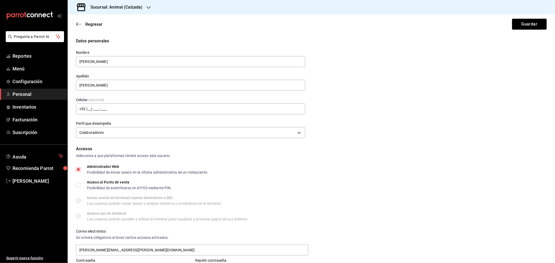
click at [133, 10] on h3 "Sucursal: Animal (Calzada)" at bounding box center [114, 7] width 56 height 6
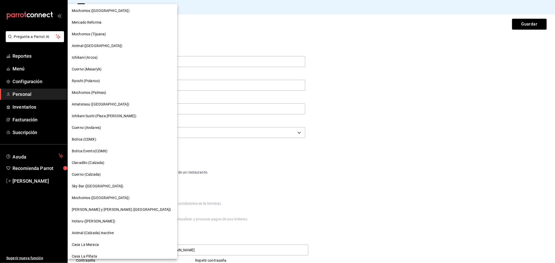
scroll to position [98, 0]
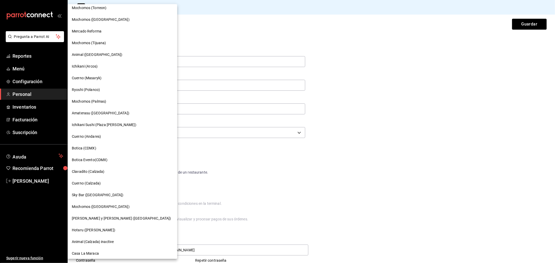
click at [88, 41] on span "Mochomos (Tijuana)" at bounding box center [89, 42] width 34 height 5
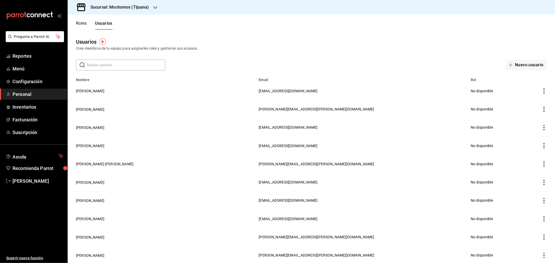
click at [109, 65] on input "text" at bounding box center [126, 65] width 78 height 10
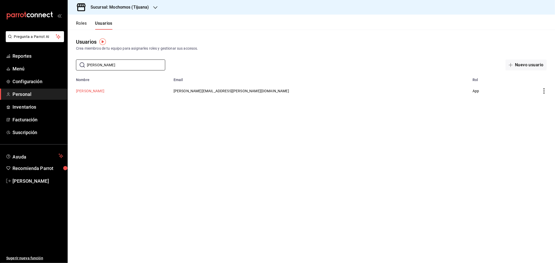
type input "[PERSON_NAME]"
click at [99, 92] on button "[PERSON_NAME]" at bounding box center [90, 90] width 28 height 5
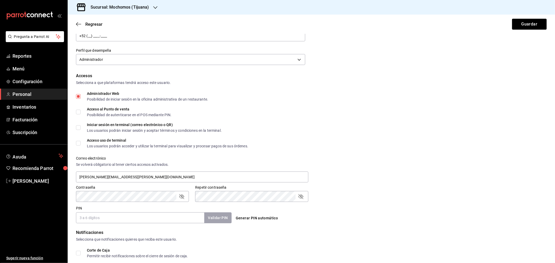
scroll to position [169, 0]
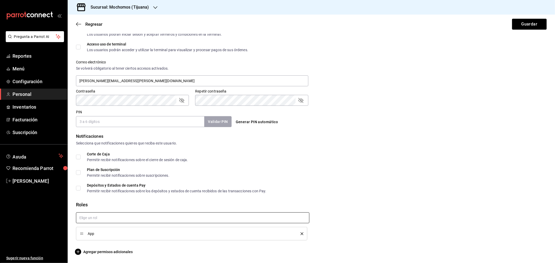
click at [300, 235] on icon "delete" at bounding box center [301, 234] width 3 height 3
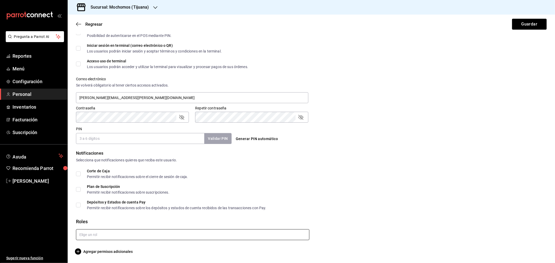
scroll to position [152, 0]
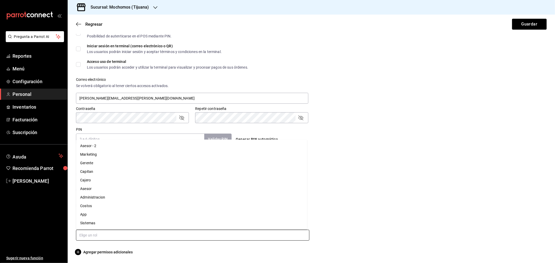
click at [105, 233] on input "text" at bounding box center [192, 235] width 233 height 11
click at [91, 197] on li "Administracion" at bounding box center [191, 197] width 231 height 9
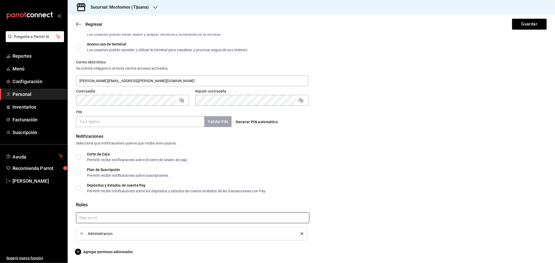
scroll to position [82, 0]
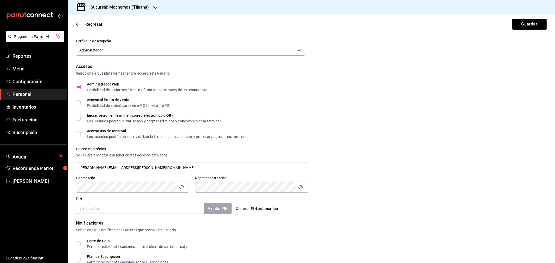
click at [521, 24] on button "Guardar" at bounding box center [529, 24] width 35 height 11
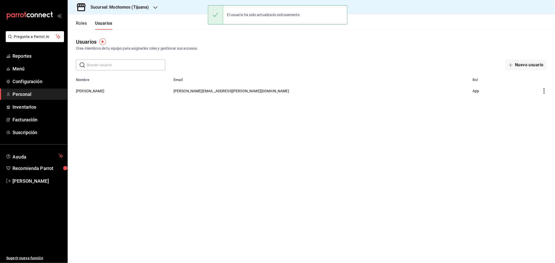
click at [161, 5] on div "Sucursal: Mochomos (Tijuana)" at bounding box center [311, 7] width 487 height 15
click at [148, 4] on h3 "Sucursal: Mochomos (Tijuana)" at bounding box center [117, 7] width 63 height 6
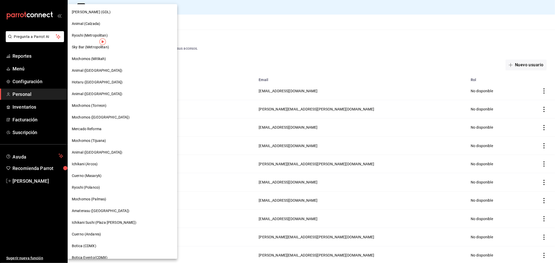
click at [86, 153] on span "Animal ([GEOGRAPHIC_DATA])" at bounding box center [97, 152] width 50 height 5
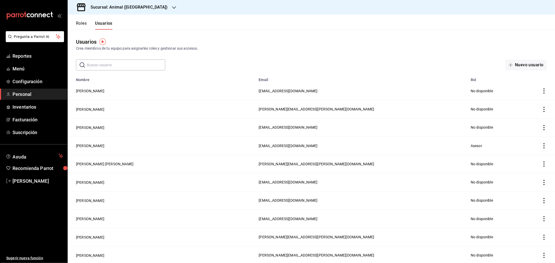
click at [116, 62] on input "text" at bounding box center [126, 65] width 78 height 10
type input "[PERSON_NAME]"
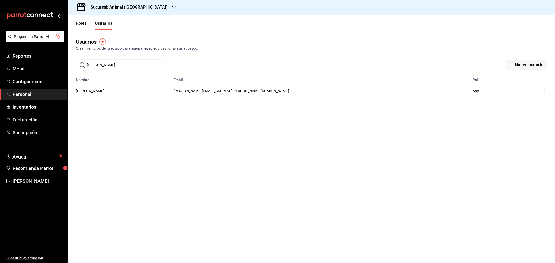
click at [98, 94] on td "[PERSON_NAME]" at bounding box center [119, 91] width 103 height 18
click at [98, 92] on button "[PERSON_NAME]" at bounding box center [90, 90] width 28 height 5
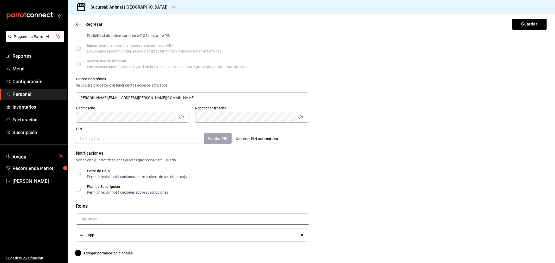
scroll to position [154, 0]
click at [300, 233] on icon "delete" at bounding box center [301, 234] width 3 height 3
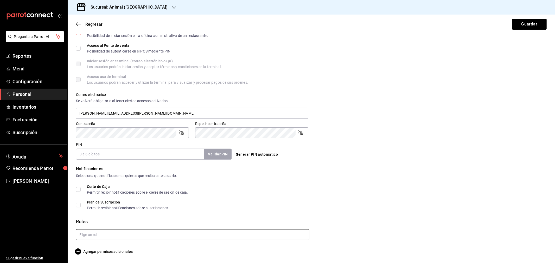
scroll to position [136, 0]
click at [105, 237] on input "text" at bounding box center [192, 235] width 233 height 11
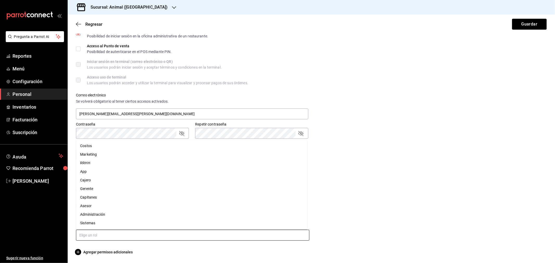
drag, startPoint x: 93, startPoint y: 214, endPoint x: 150, endPoint y: 178, distance: 67.8
click at [93, 214] on li "Administración" at bounding box center [191, 214] width 231 height 9
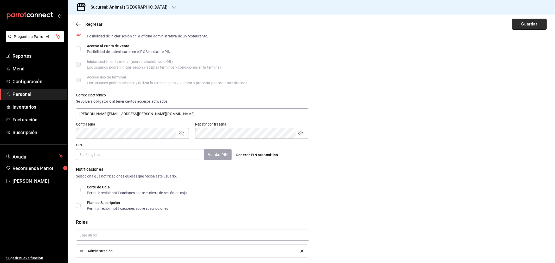
click at [524, 22] on button "Guardar" at bounding box center [529, 24] width 35 height 11
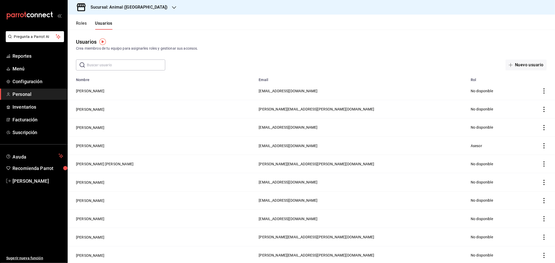
click at [138, 8] on h3 "Sucursal: Animal ([GEOGRAPHIC_DATA])" at bounding box center [126, 7] width 81 height 6
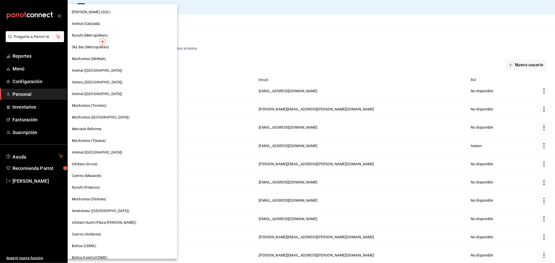
click at [202, 25] on div at bounding box center [277, 131] width 555 height 263
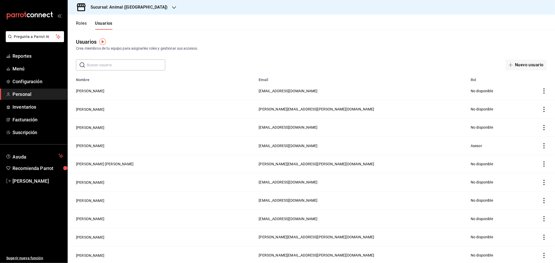
click at [106, 63] on input "text" at bounding box center [126, 65] width 78 height 10
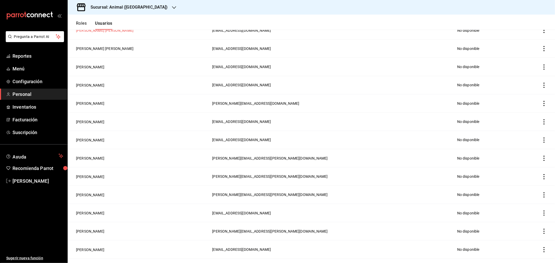
scroll to position [127, 0]
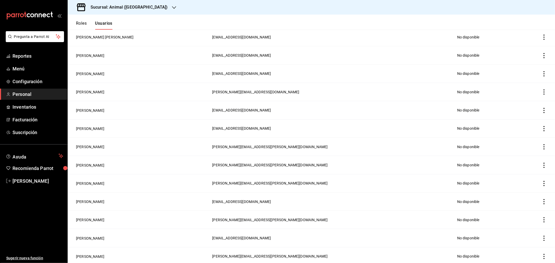
click at [44, 232] on ul "Sugerir nueva función" at bounding box center [33, 225] width 67 height 77
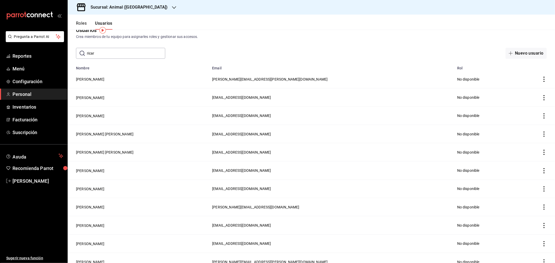
scroll to position [0, 0]
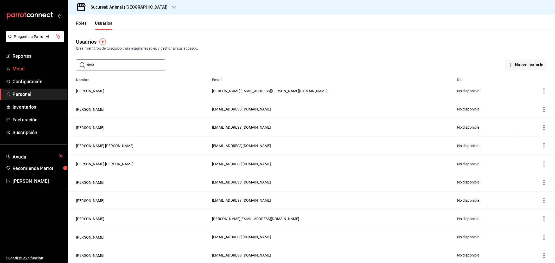
drag, startPoint x: 95, startPoint y: 65, endPoint x: 59, endPoint y: 66, distance: 36.2
click at [59, 66] on div "Pregunta a Parrot AI Reportes Menú Configuración Personal Inventarios Facturaci…" at bounding box center [277, 131] width 555 height 263
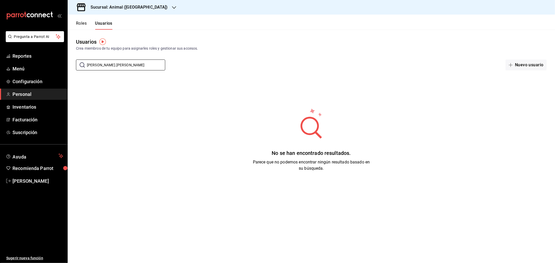
type input "[PERSON_NAME].[PERSON_NAME]"
click at [128, 7] on h3 "Sucursal: Animal ([GEOGRAPHIC_DATA])" at bounding box center [126, 7] width 81 height 6
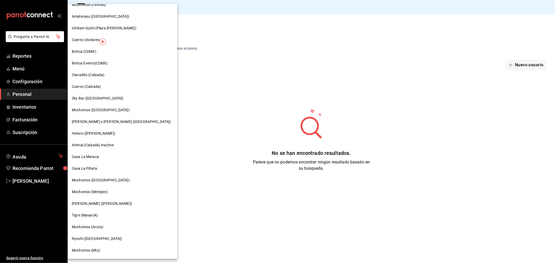
scroll to position [105, 0]
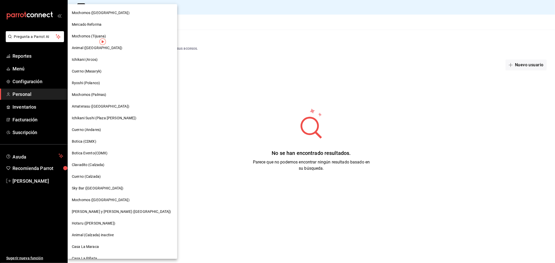
click at [84, 95] on span "Mochomos (Palmas)" at bounding box center [89, 94] width 34 height 5
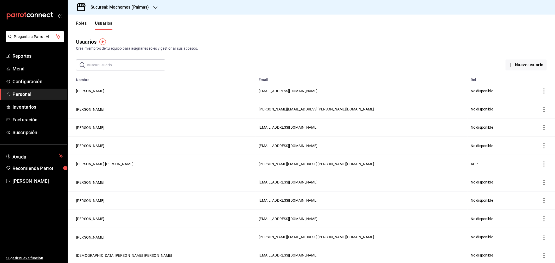
click at [118, 3] on div "Sucursal: Mochomos (Palmas)" at bounding box center [116, 7] width 88 height 15
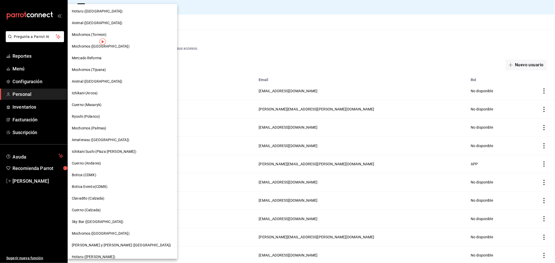
scroll to position [298, 0]
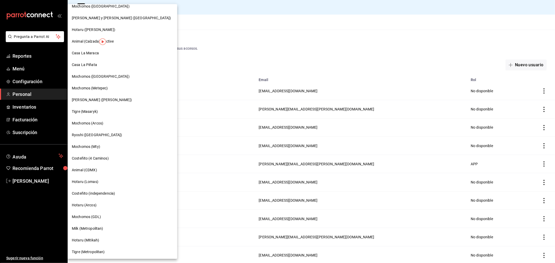
click at [88, 53] on span "Casa La Maraca" at bounding box center [85, 52] width 27 height 5
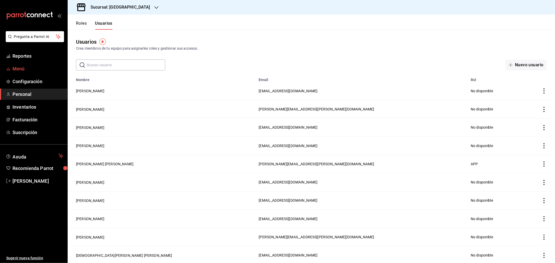
click at [18, 67] on span "Menú" at bounding box center [37, 68] width 51 height 7
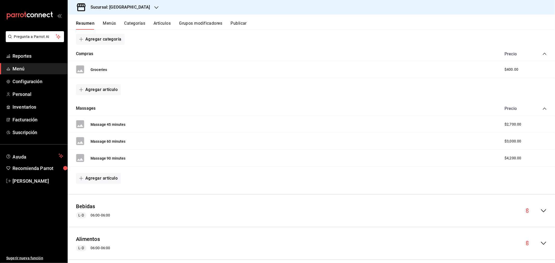
scroll to position [79, 0]
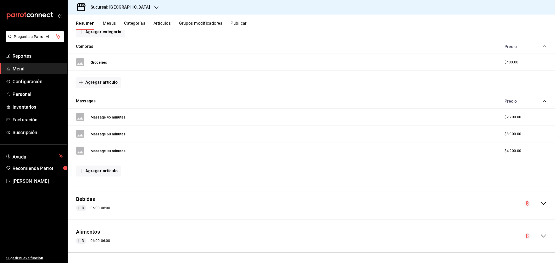
click at [541, 204] on icon "collapse-menu-row" at bounding box center [543, 203] width 5 height 3
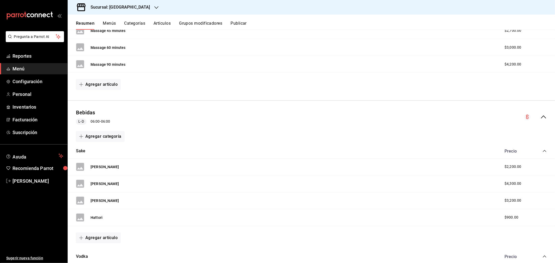
scroll to position [194, 0]
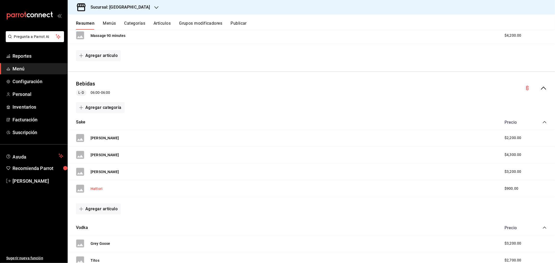
click at [93, 190] on button "Hattori" at bounding box center [97, 188] width 12 height 5
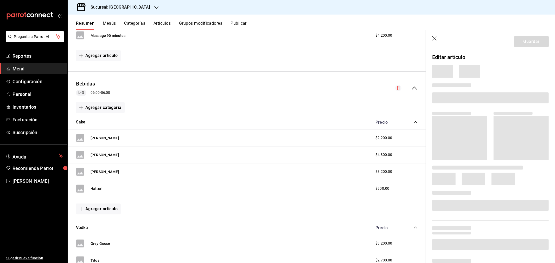
click at [434, 36] on header "Guardar" at bounding box center [490, 40] width 129 height 21
click at [435, 39] on icon "button" at bounding box center [434, 38] width 4 height 4
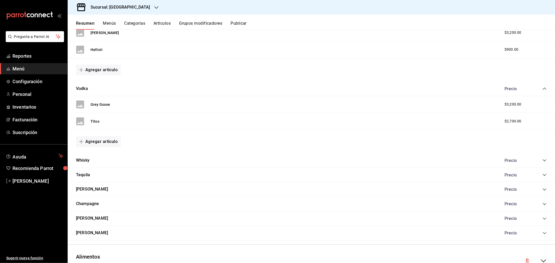
scroll to position [339, 0]
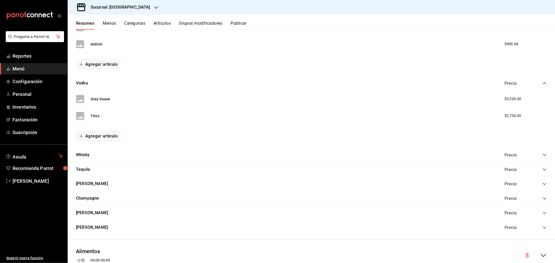
click at [542, 154] on icon "collapse-category-row" at bounding box center [544, 155] width 4 height 4
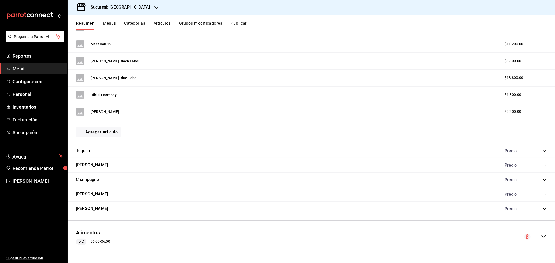
scroll to position [483, 0]
click at [542, 149] on icon "collapse-category-row" at bounding box center [544, 150] width 4 height 4
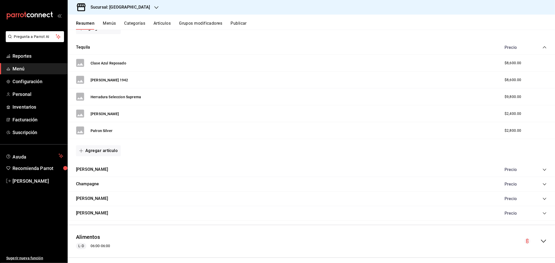
scroll to position [592, 0]
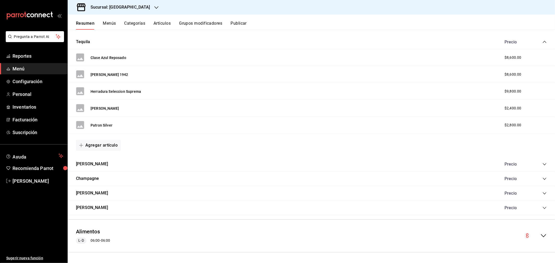
click at [543, 164] on icon "collapse-category-row" at bounding box center [544, 164] width 3 height 2
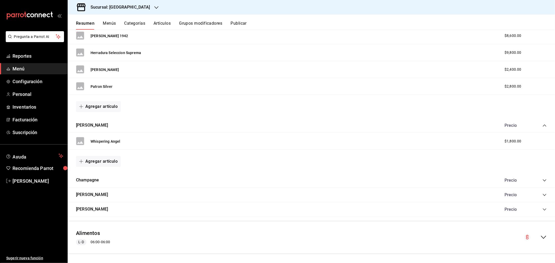
scroll to position [632, 0]
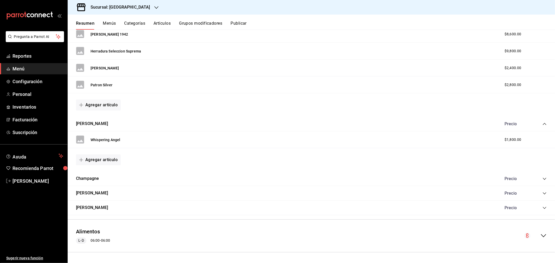
click at [542, 180] on icon "collapse-category-row" at bounding box center [544, 179] width 4 height 4
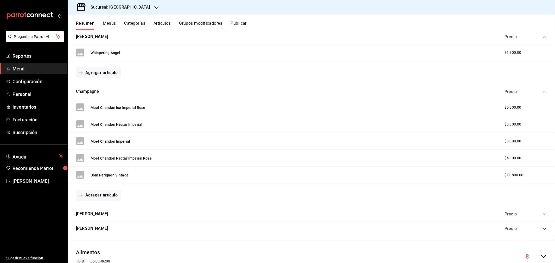
scroll to position [740, 0]
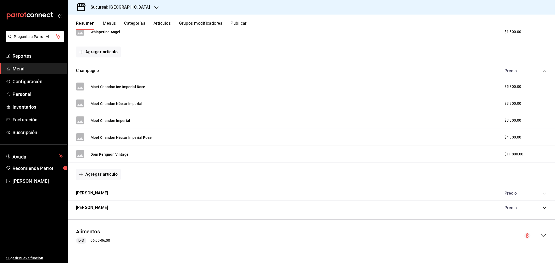
click at [542, 193] on icon "collapse-category-row" at bounding box center [544, 193] width 4 height 4
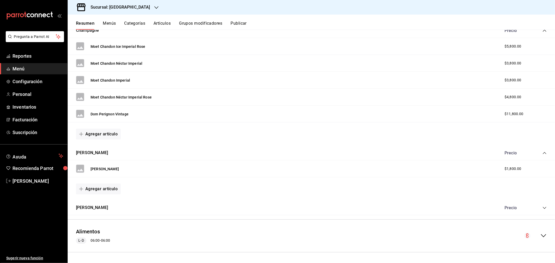
scroll to position [780, 0]
click at [542, 207] on icon "collapse-category-row" at bounding box center [544, 208] width 4 height 4
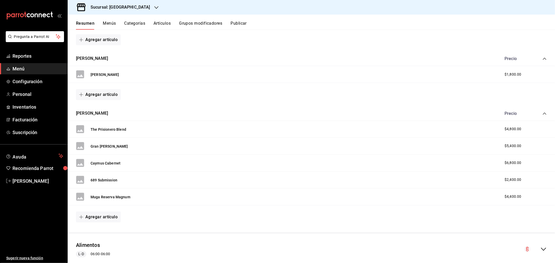
scroll to position [888, 0]
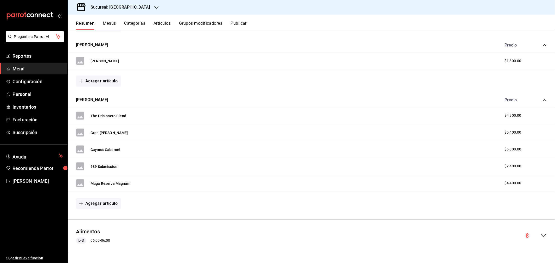
click at [540, 236] on icon "collapse-menu-row" at bounding box center [543, 236] width 6 height 6
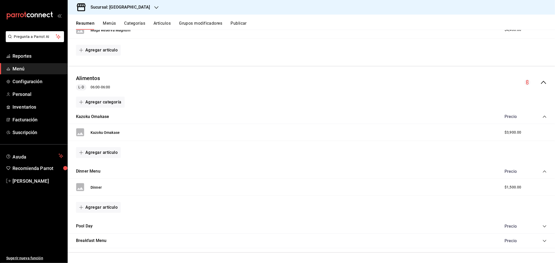
scroll to position [1042, 0]
click at [542, 226] on icon "collapse-category-row" at bounding box center [544, 226] width 4 height 4
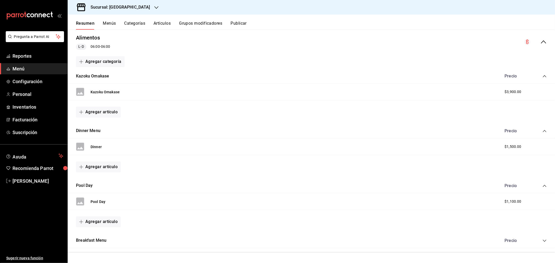
scroll to position [1083, 0]
click at [542, 240] on icon "collapse-category-row" at bounding box center [544, 241] width 4 height 4
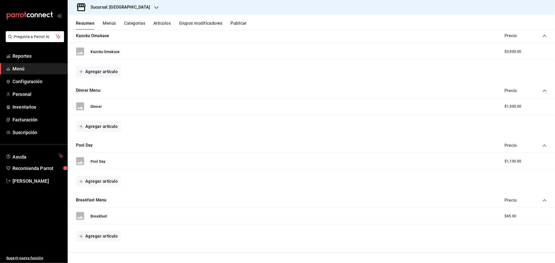
scroll to position [1123, 0]
click at [96, 217] on button "Breakfast" at bounding box center [99, 216] width 16 height 5
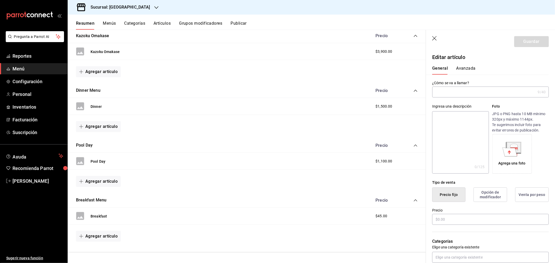
type input "Breakfast"
type input "AR-1755891799563"
drag, startPoint x: 425, startPoint y: 221, endPoint x: 416, endPoint y: 221, distance: 8.8
click at [417, 221] on main "Resumen sucursal Si activas ‘Editar artículo por menú’, podrás personalizar los…" at bounding box center [311, 147] width 487 height 234
type input "$900.00"
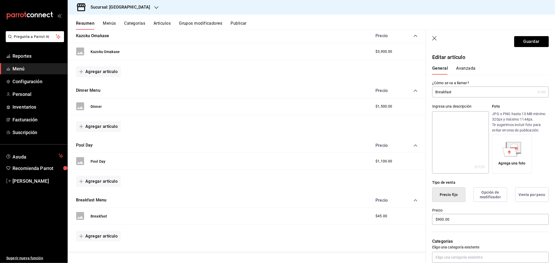
click at [467, 69] on button "Avanzada" at bounding box center [466, 70] width 20 height 9
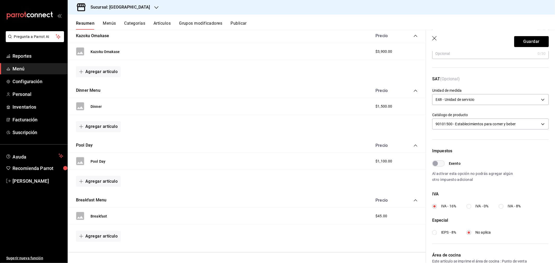
scroll to position [87, 0]
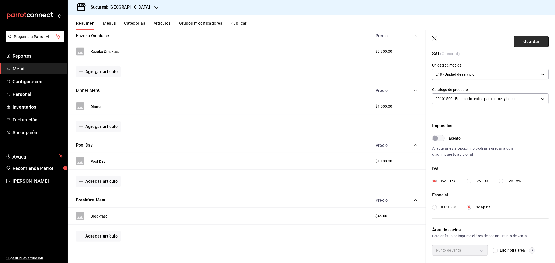
click at [523, 42] on button "Guardar" at bounding box center [531, 41] width 35 height 11
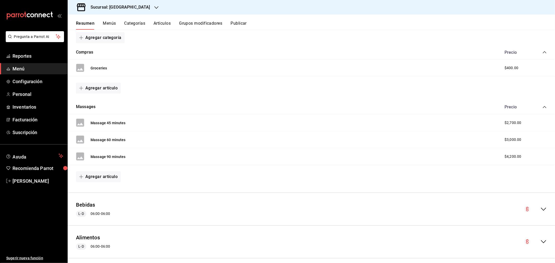
scroll to position [79, 0]
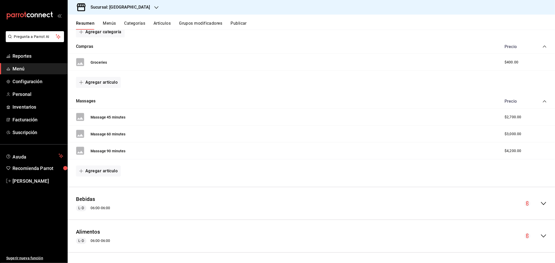
click at [154, 5] on icon "button" at bounding box center [156, 7] width 4 height 4
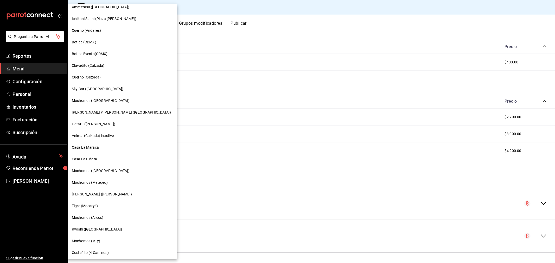
scroll to position [298, 0]
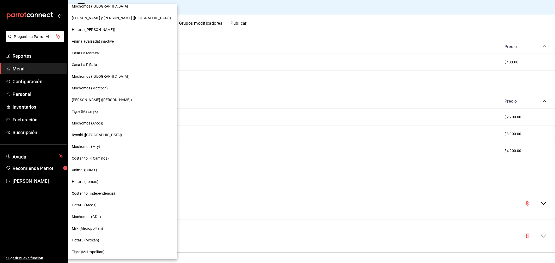
click at [83, 65] on span "Casa La Piñata" at bounding box center [84, 64] width 25 height 5
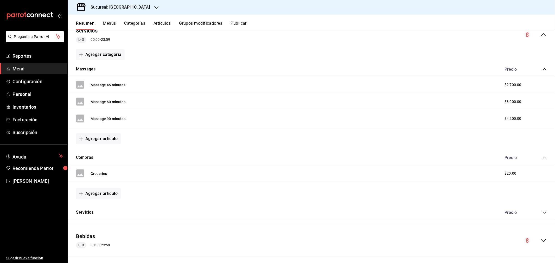
scroll to position [93, 0]
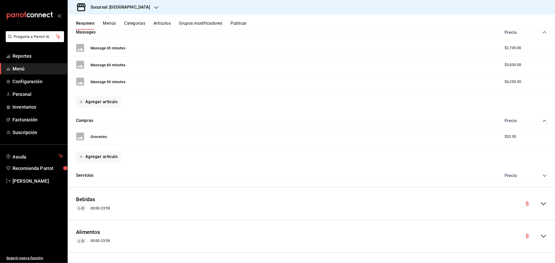
drag, startPoint x: 100, startPoint y: 137, endPoint x: 331, endPoint y: 112, distance: 232.8
click at [100, 137] on button "Groceries" at bounding box center [99, 136] width 16 height 5
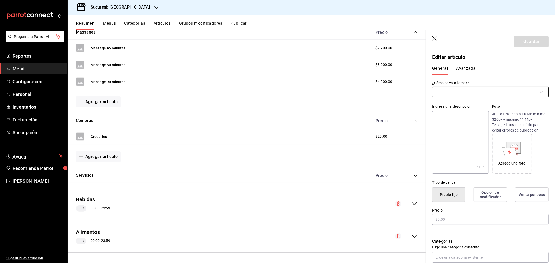
type input "Groceries"
type input "AR-1756247728037"
drag, startPoint x: 443, startPoint y: 218, endPoint x: 414, endPoint y: 215, distance: 29.5
click at [414, 215] on main "Resumen sucursal Si activas ‘Editar artículo por menú’, podrás personalizar los…" at bounding box center [311, 147] width 487 height 234
type input "$400.00"
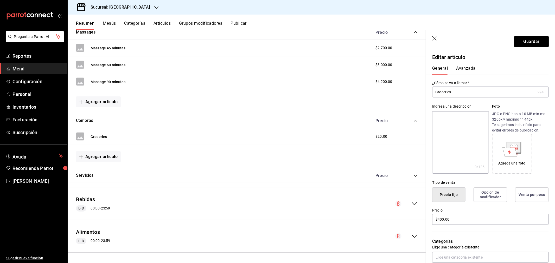
click at [464, 66] on button "Avanzada" at bounding box center [466, 70] width 20 height 9
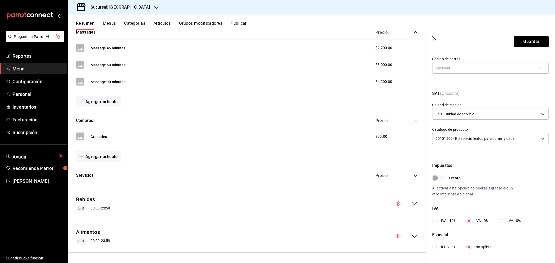
scroll to position [104, 0]
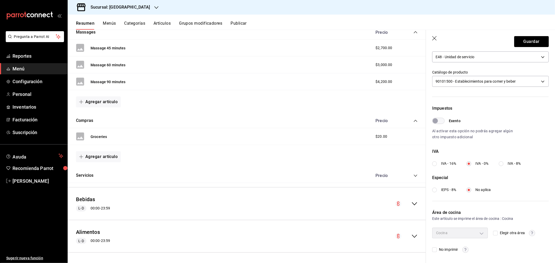
click at [434, 163] on input "IVA - 16%" at bounding box center [434, 164] width 5 height 5
radio input "true"
click at [527, 36] on button "Guardar" at bounding box center [531, 41] width 35 height 11
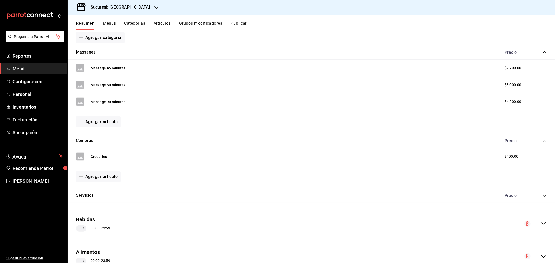
scroll to position [73, 0]
drag, startPoint x: 110, startPoint y: 66, endPoint x: 134, endPoint y: 108, distance: 48.4
click at [110, 66] on button "Massage 45 minutes" at bounding box center [108, 67] width 35 height 5
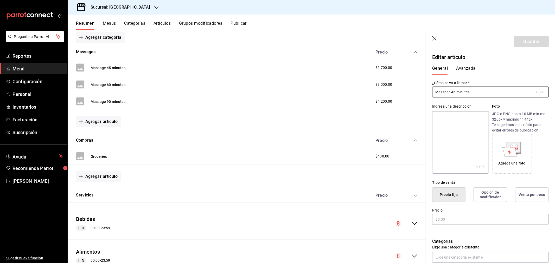
type input "$2700.00"
click at [461, 66] on button "Avanzada" at bounding box center [466, 70] width 20 height 9
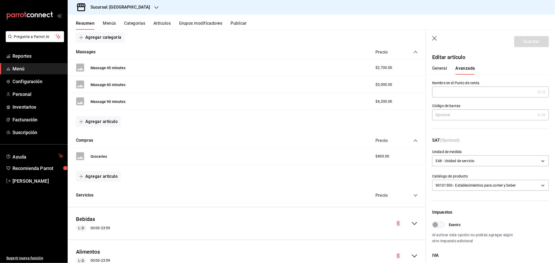
scroll to position [58, 0]
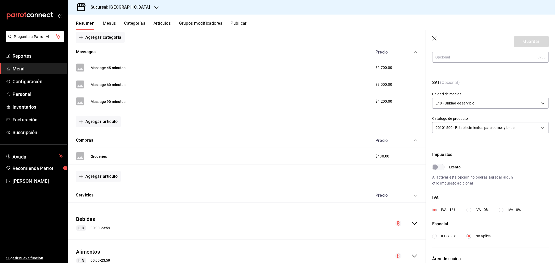
click at [431, 38] on header "Guardar" at bounding box center [490, 40] width 129 height 21
click at [158, 22] on button "Artículos" at bounding box center [161, 25] width 17 height 9
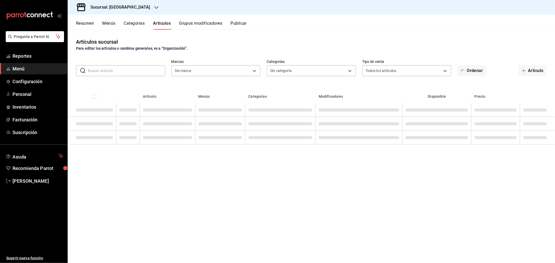
type input "18fd8c13-7b4d-4d51-bca4-54c7162e7755"
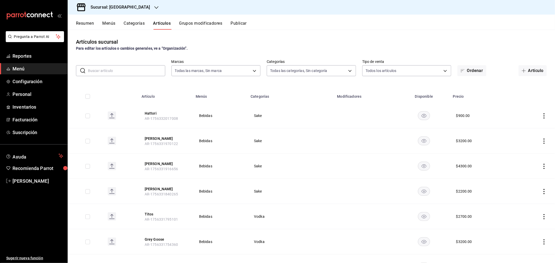
type input "d3aadcfb-9527-4ad9-960e-1a49af6822d5,a7d49338-7f98-4254-bf69-9ba15f2d56f7,7a3dc…"
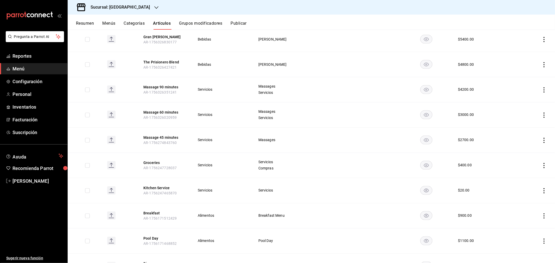
scroll to position [787, 0]
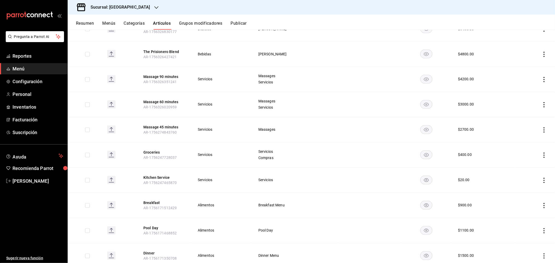
drag, startPoint x: 164, startPoint y: 177, endPoint x: 466, endPoint y: 185, distance: 302.4
click at [164, 177] on button "Kitchen Service" at bounding box center [164, 177] width 42 height 5
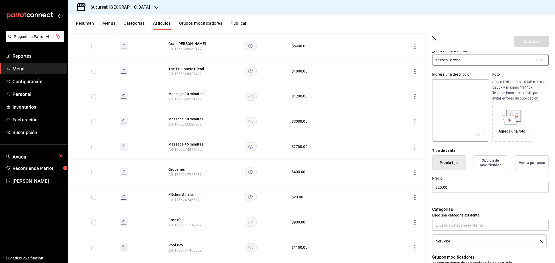
scroll to position [29, 0]
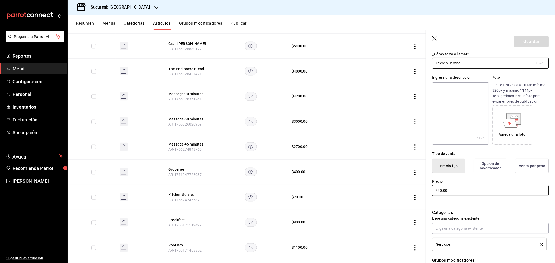
click at [409, 193] on main "Artículos sucursal Para editar los artículos o cambios generales, ve a “Organiz…" at bounding box center [311, 147] width 487 height 234
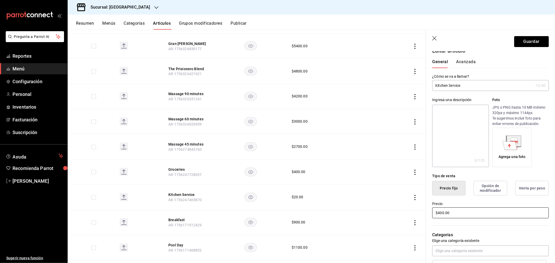
scroll to position [0, 0]
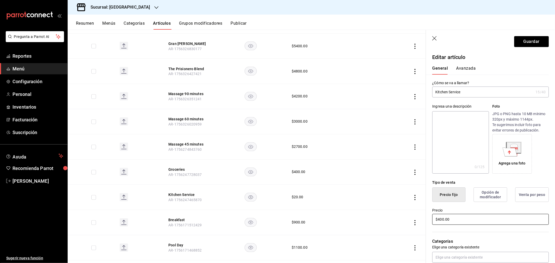
type input "$400.00"
click at [461, 70] on button "Avanzada" at bounding box center [466, 70] width 20 height 9
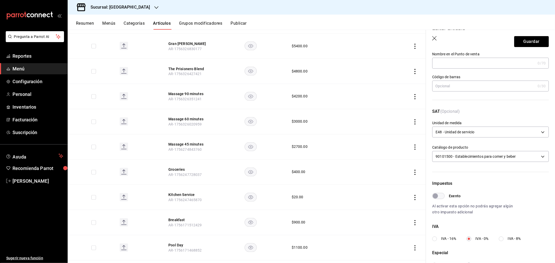
scroll to position [87, 0]
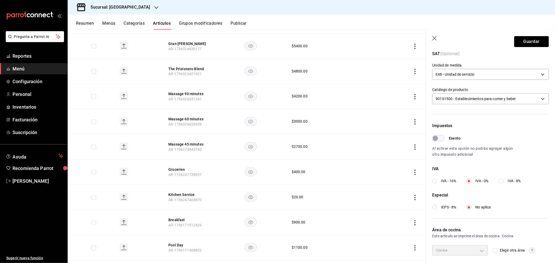
click at [433, 180] on input "IVA - 16%" at bounding box center [434, 181] width 5 height 5
radio input "true"
click at [531, 40] on button "Guardar" at bounding box center [531, 41] width 35 height 11
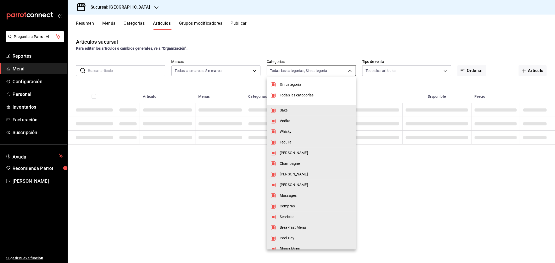
click at [349, 69] on body "Pregunta a Parrot AI Reportes Menú Configuración Personal Inventarios Facturaci…" at bounding box center [277, 131] width 555 height 263
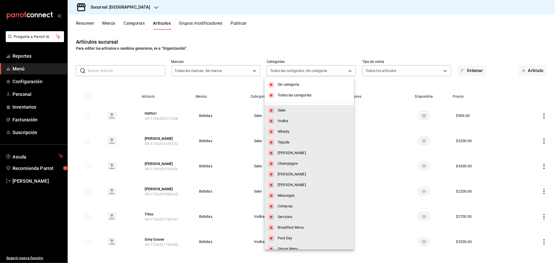
click at [271, 95] on input "checkbox" at bounding box center [271, 95] width 5 height 5
checkbox input "false"
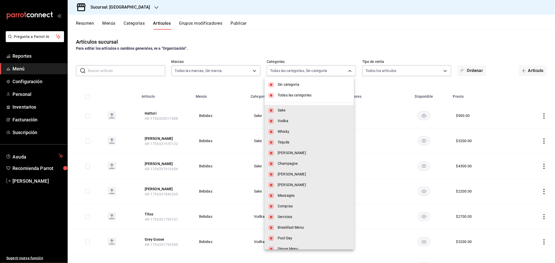
checkbox input "false"
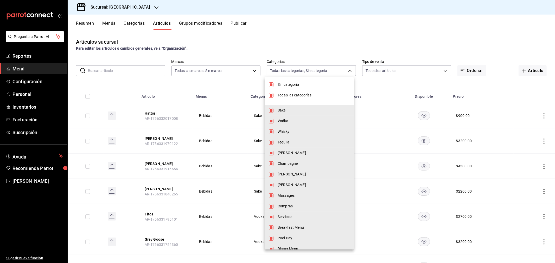
checkbox input "false"
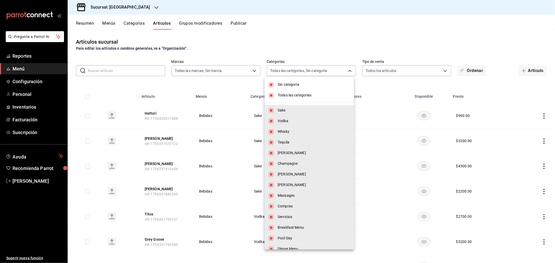
checkbox input "false"
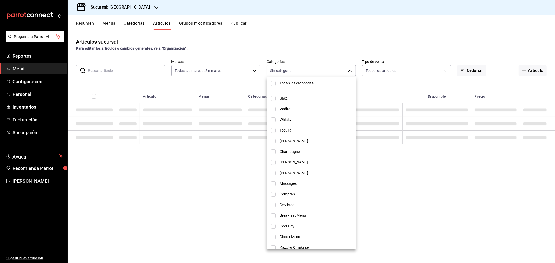
scroll to position [17, 0]
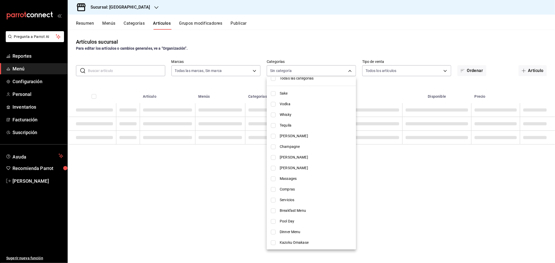
click at [273, 242] on input "checkbox" at bounding box center [273, 243] width 5 height 5
checkbox input "true"
type input "ba72c490-f0ac-4f01-a56a-0b89dbf40b08"
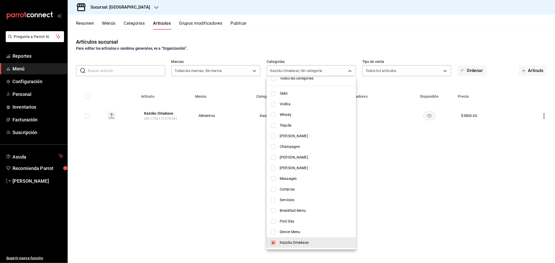
click at [444, 168] on div at bounding box center [277, 131] width 555 height 263
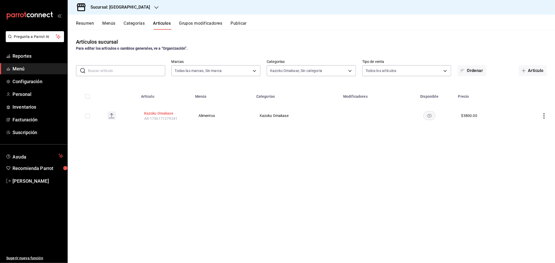
click at [170, 113] on button "Kazoku Omakase" at bounding box center [165, 113] width 42 height 5
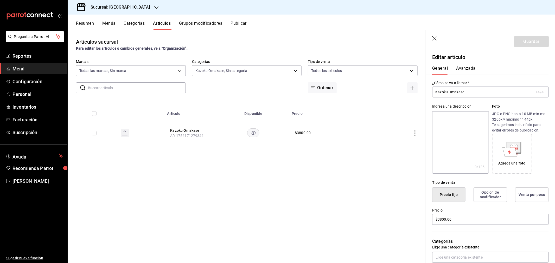
click at [465, 69] on button "Avanzada" at bounding box center [466, 70] width 20 height 9
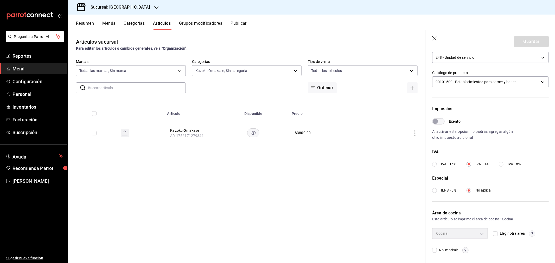
scroll to position [104, 0]
click at [436, 163] on input "IVA - 16%" at bounding box center [434, 164] width 5 height 5
radio input "true"
click at [526, 44] on button "Guardar" at bounding box center [531, 41] width 35 height 11
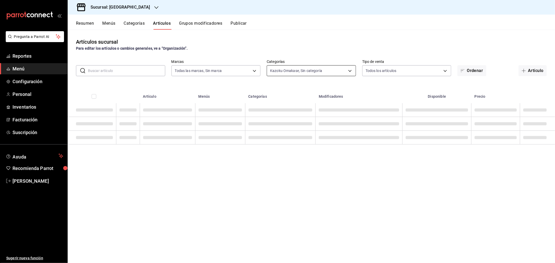
click at [351, 72] on body "Pregunta a Parrot AI Reportes Menú Configuración Personal Inventarios Facturaci…" at bounding box center [277, 131] width 555 height 263
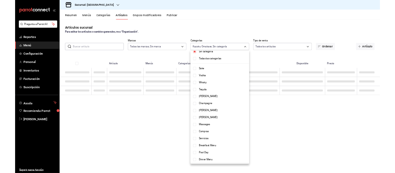
scroll to position [17, 0]
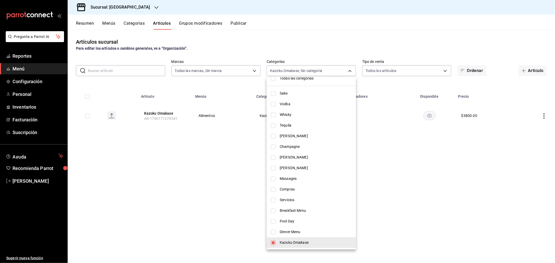
click at [273, 242] on input "checkbox" at bounding box center [273, 243] width 5 height 5
checkbox input "false"
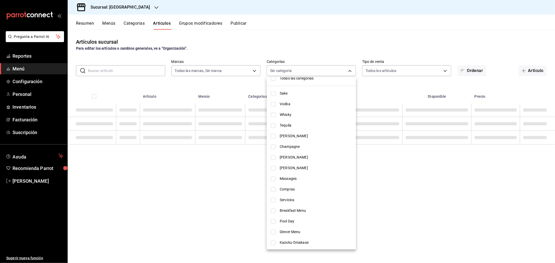
click at [271, 230] on input "checkbox" at bounding box center [273, 232] width 5 height 5
checkbox input "true"
type input "7e0b31e2-43d2-409a-a07e-dbb5494ad76c"
